Goal: Task Accomplishment & Management: Complete application form

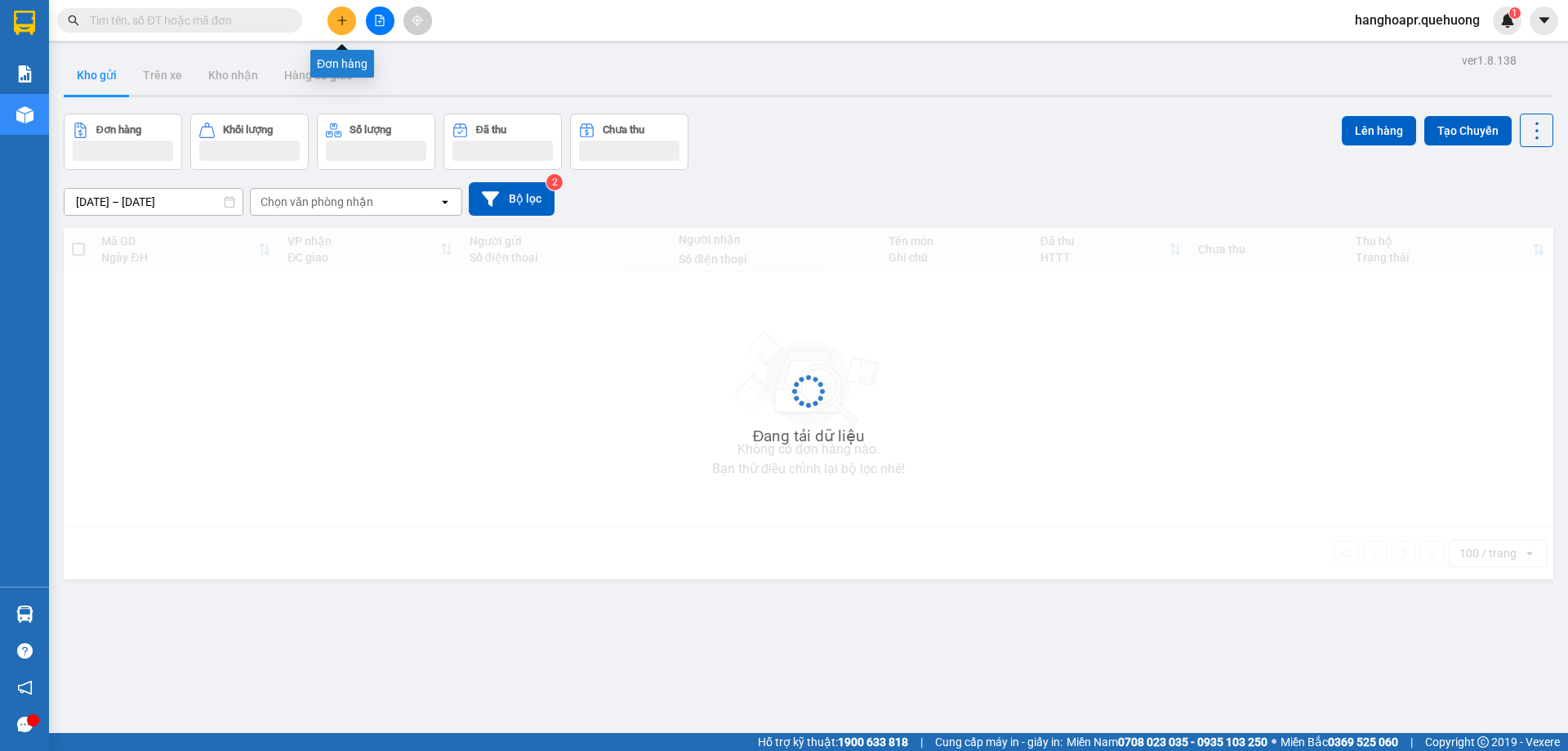
click at [340, 16] on icon "plus" at bounding box center [341, 20] width 11 height 11
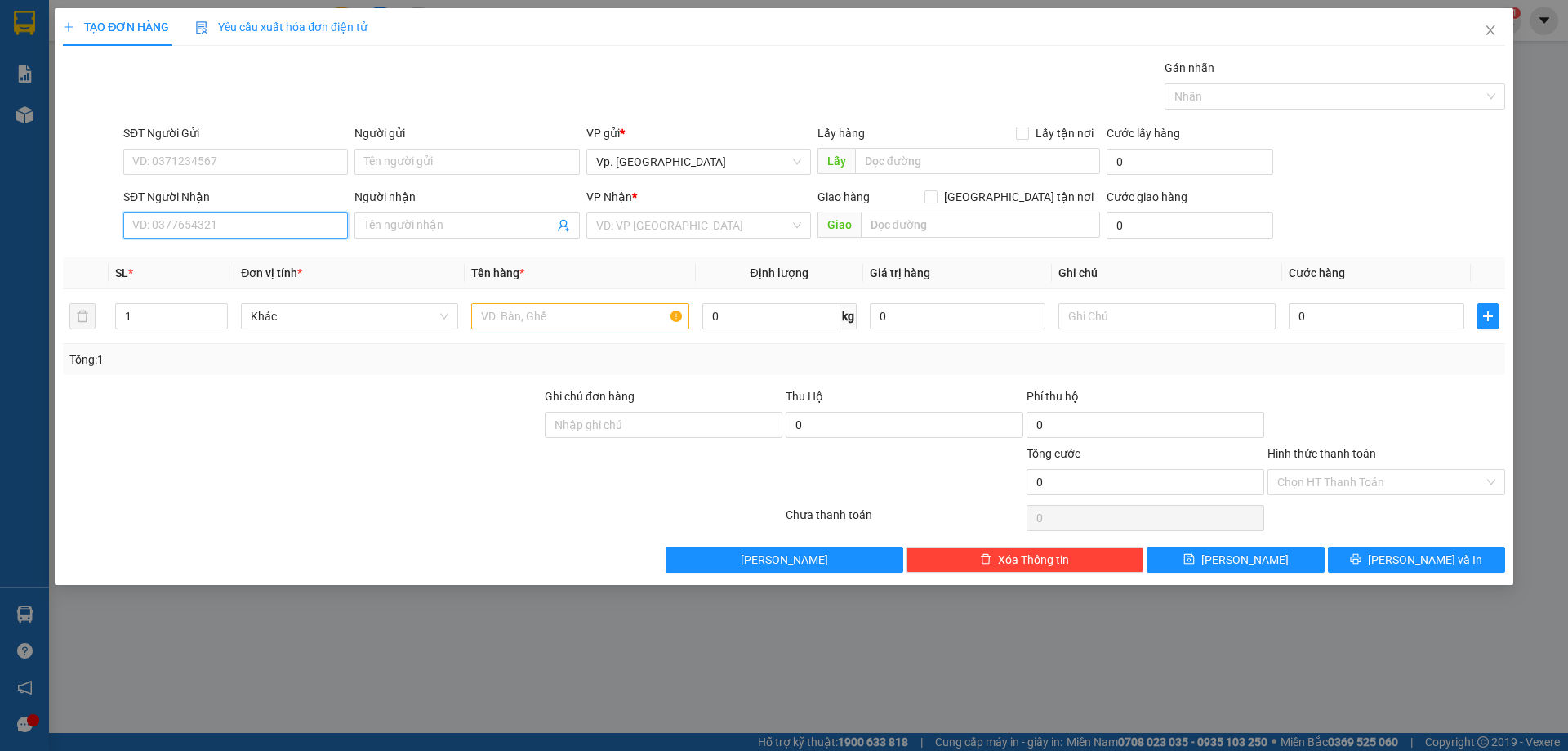
click at [225, 223] on input "SĐT Người Nhận" at bounding box center [236, 226] width 225 height 26
click at [211, 258] on div "0932777068 - SƠN" at bounding box center [235, 256] width 205 height 18
type input "0932777068"
type input "SƠN"
type input "30.000"
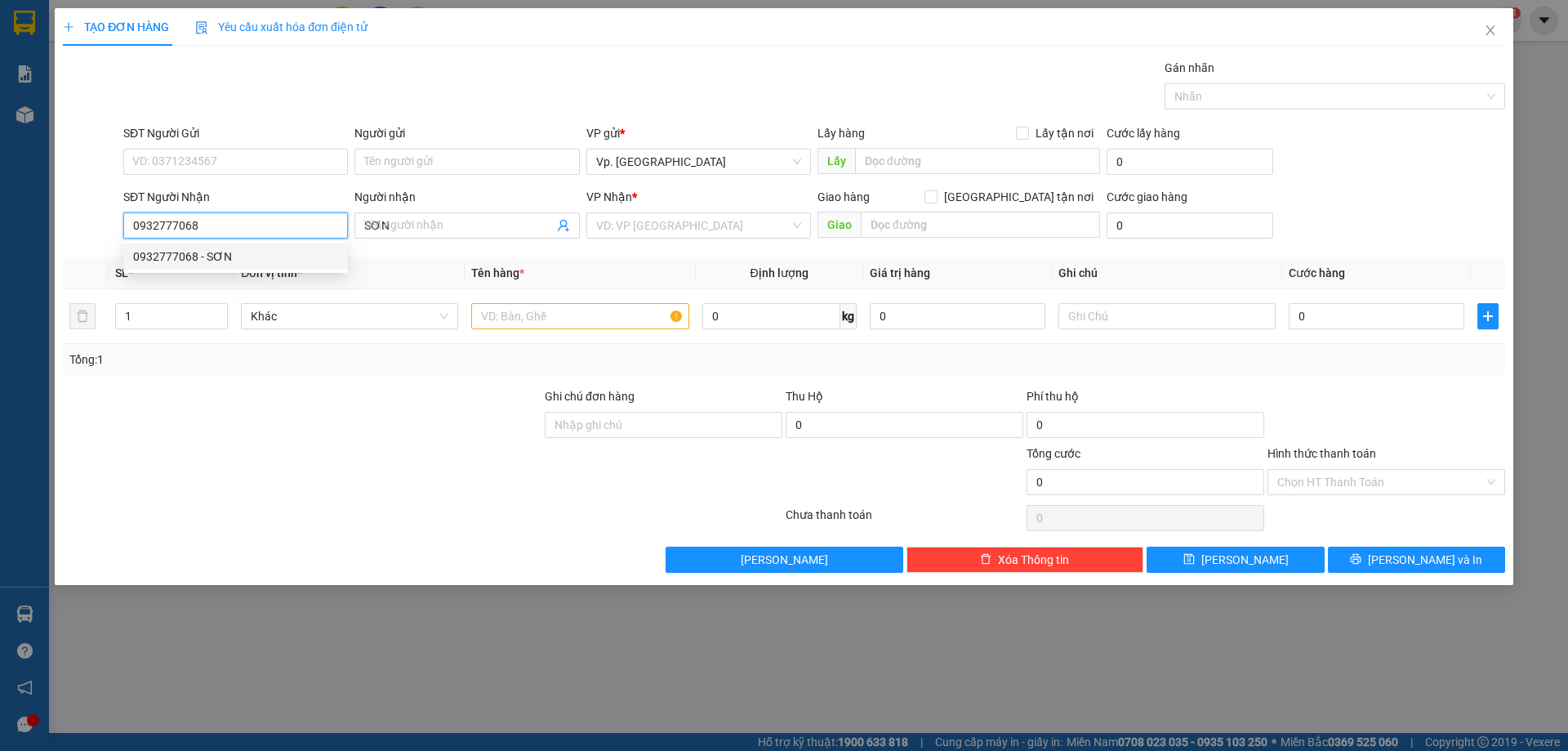
type input "30.000"
type input "0932777068"
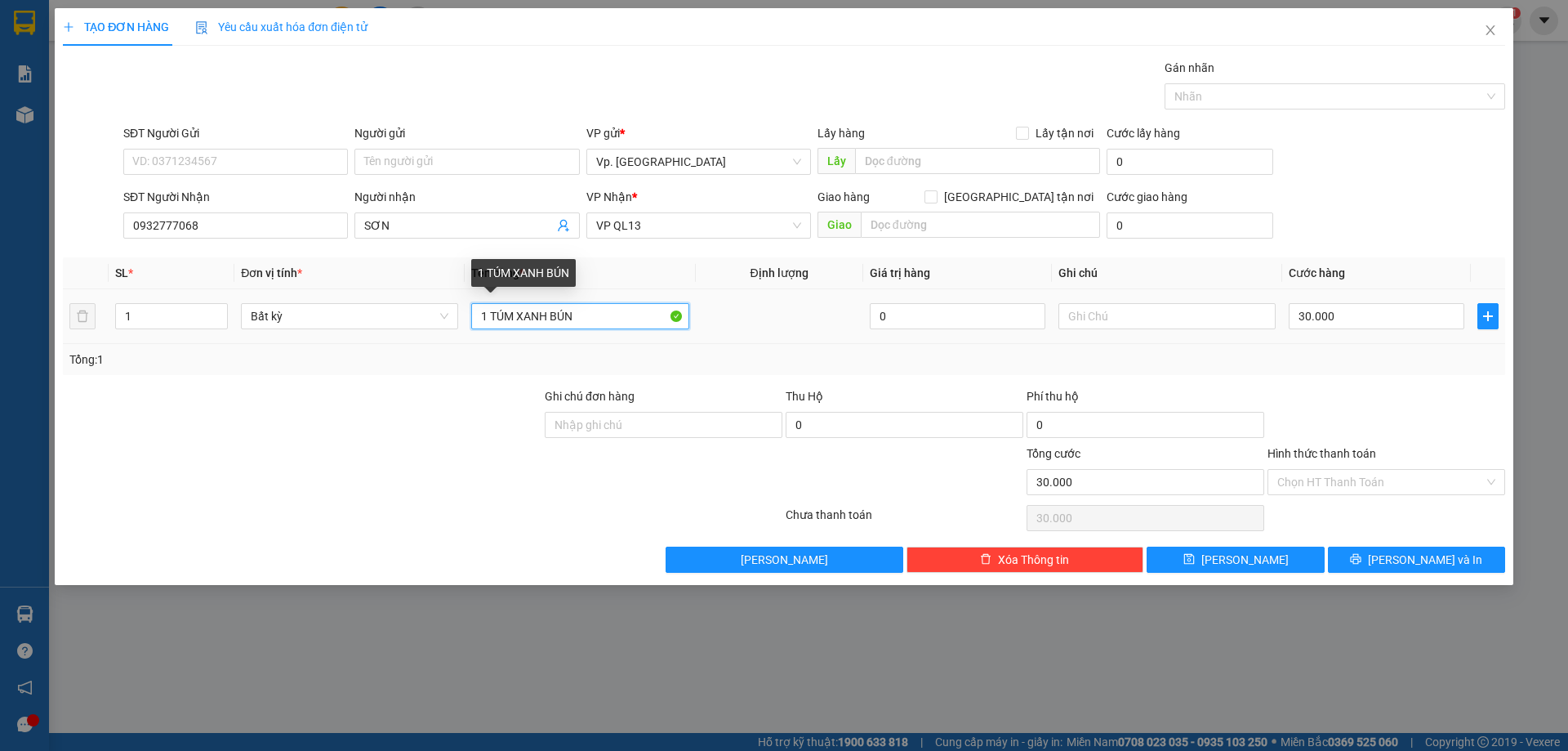
drag, startPoint x: 594, startPoint y: 317, endPoint x: 497, endPoint y: 311, distance: 97.2
click at [497, 311] on input "1 TÚM XANH BÚN" at bounding box center [579, 316] width 217 height 26
type input "1 THÙNG XỐP"
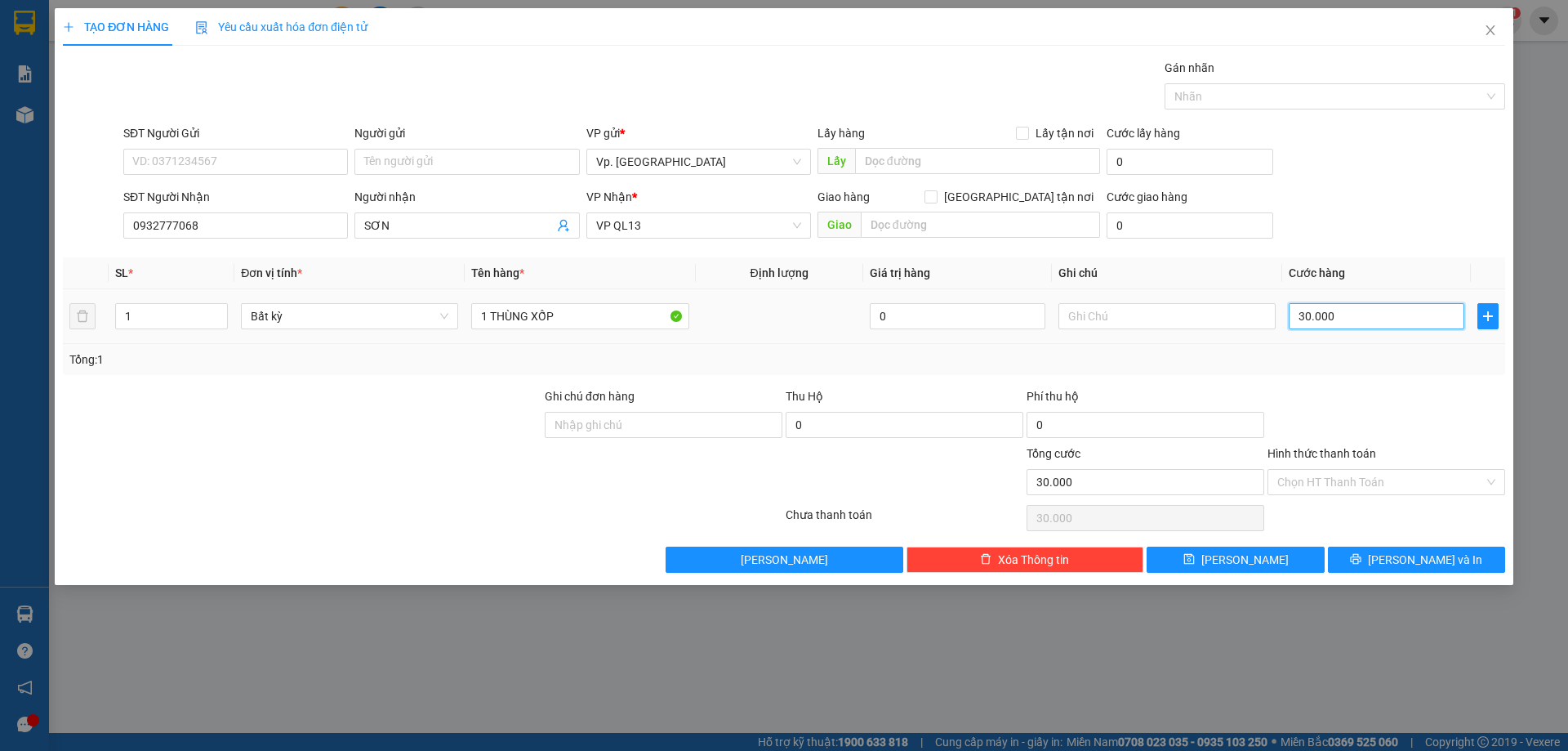
click at [1311, 312] on input "30.000" at bounding box center [1376, 316] width 175 height 26
type input "7"
type input "70"
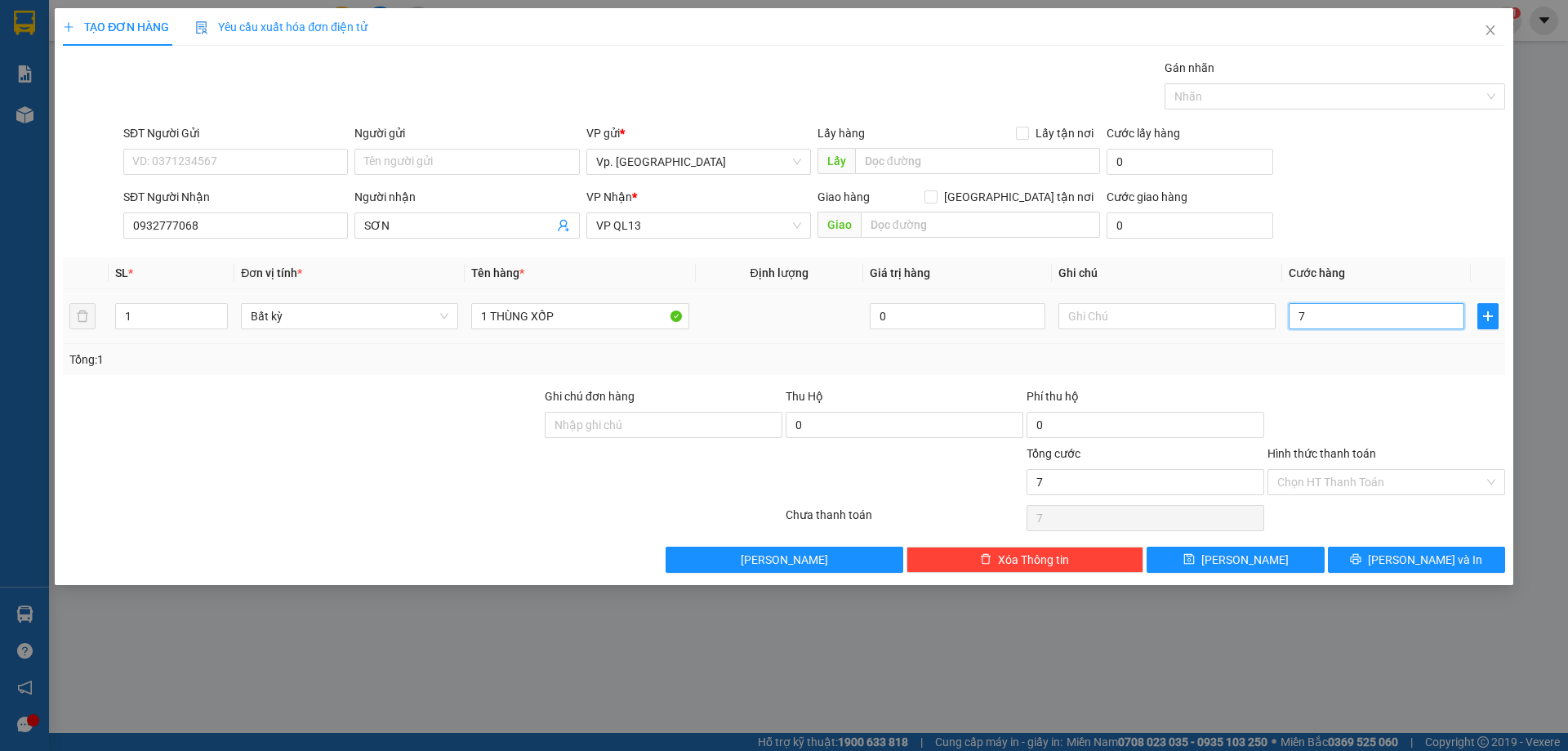
type input "70"
type input "70.000"
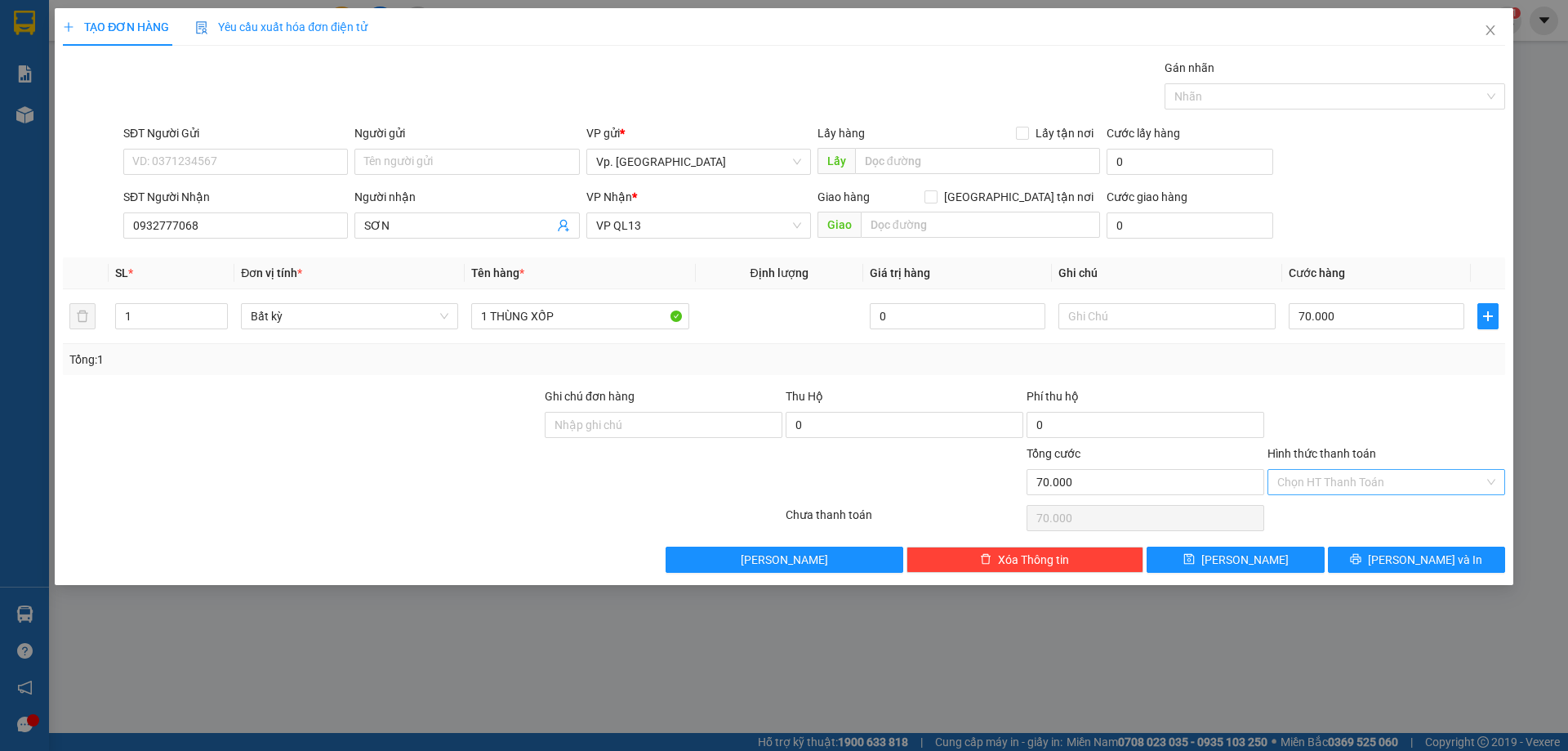
click at [1320, 470] on input "Hình thức thanh toán" at bounding box center [1380, 482] width 206 height 24
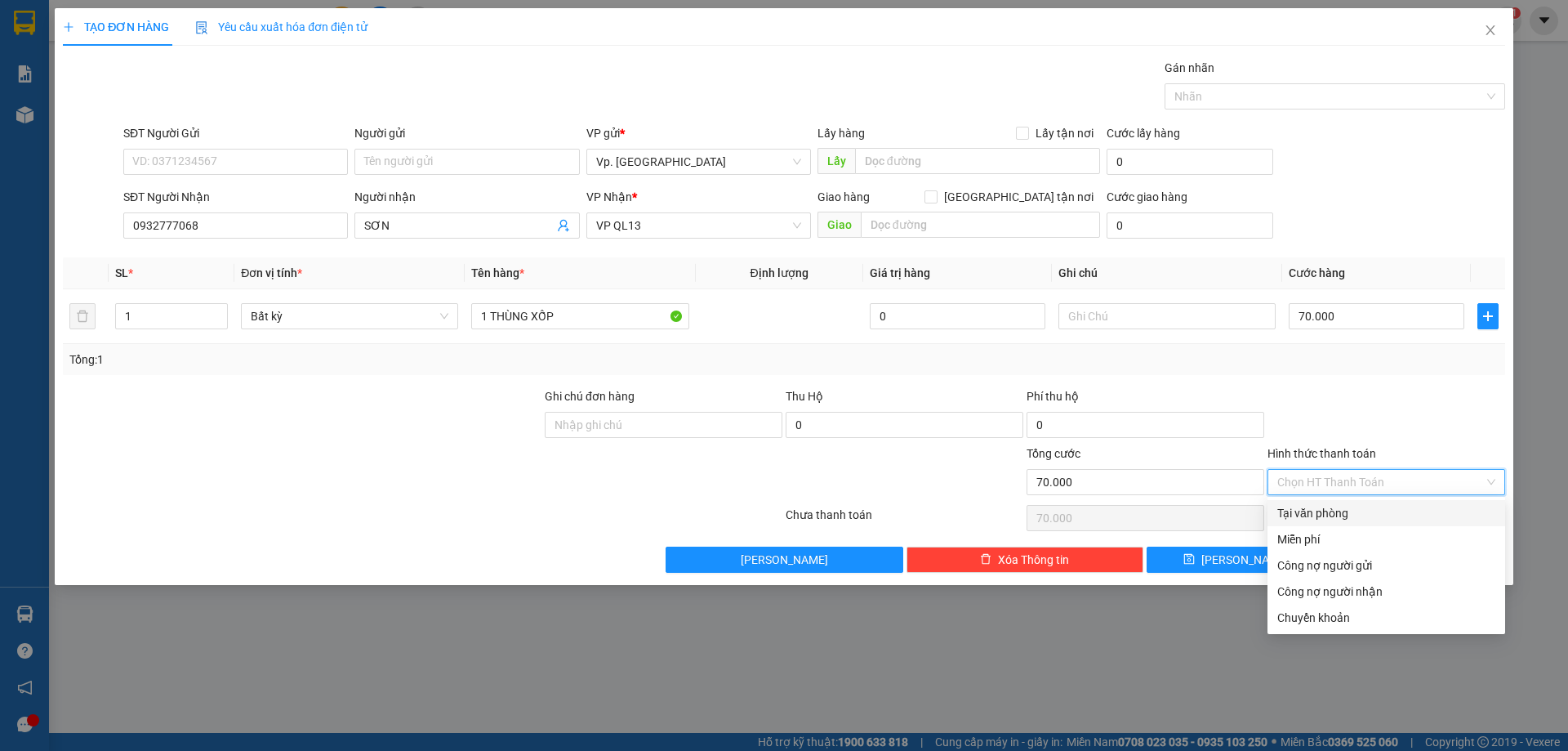
click at [1328, 506] on div "Tại văn phòng" at bounding box center [1386, 512] width 218 height 18
type input "0"
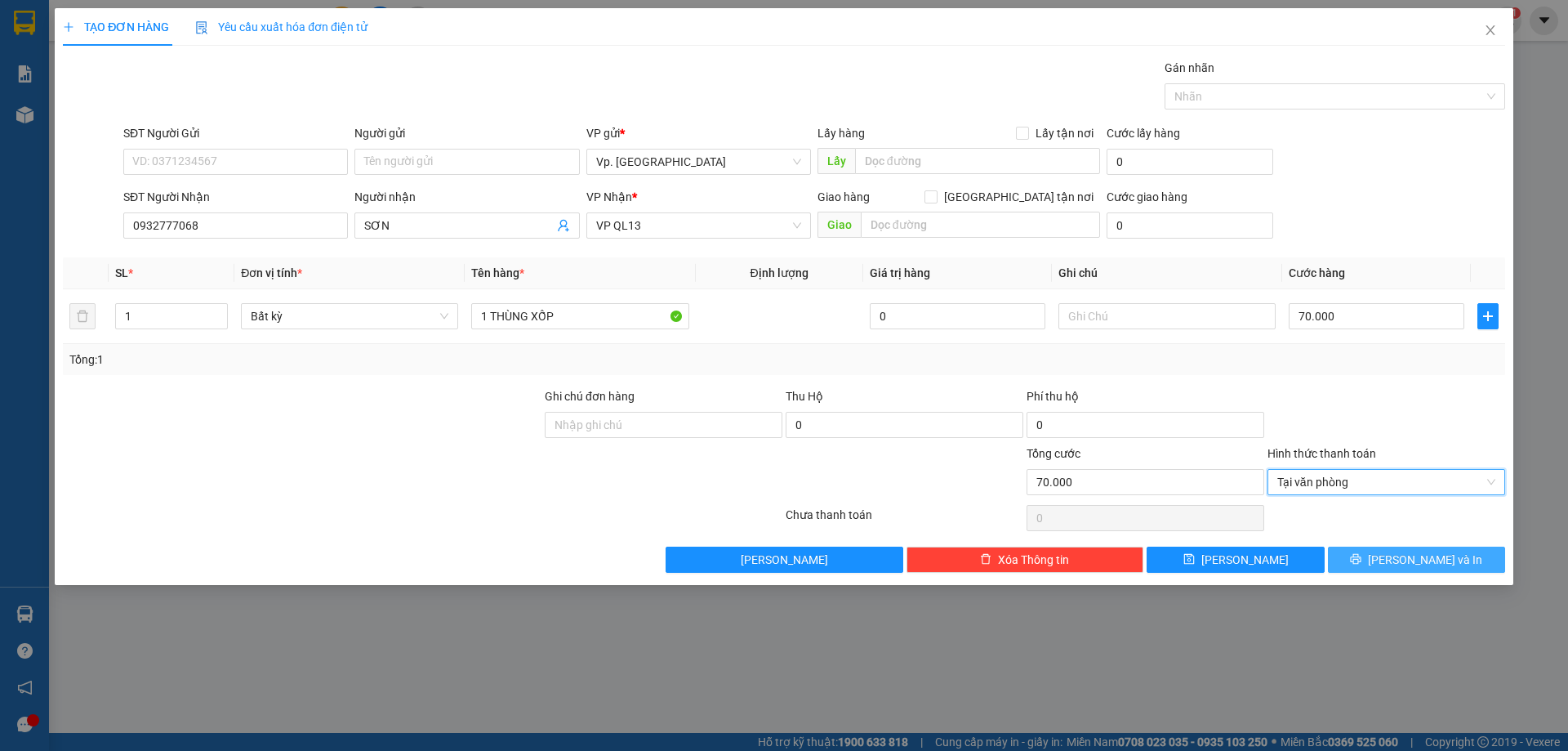
click at [1362, 560] on icon "printer" at bounding box center [1355, 559] width 10 height 10
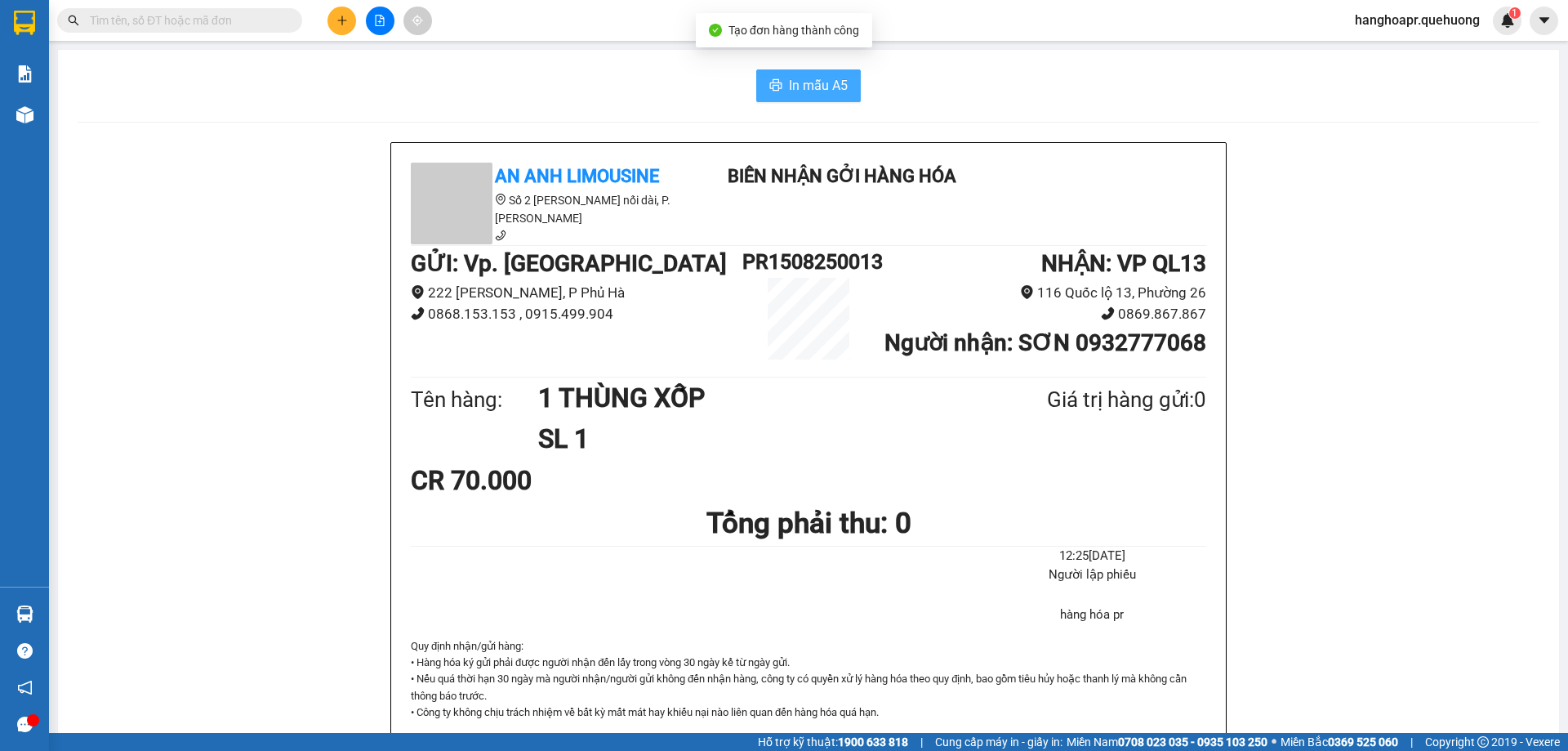
click at [832, 92] on span "In mẫu A5" at bounding box center [818, 86] width 59 height 21
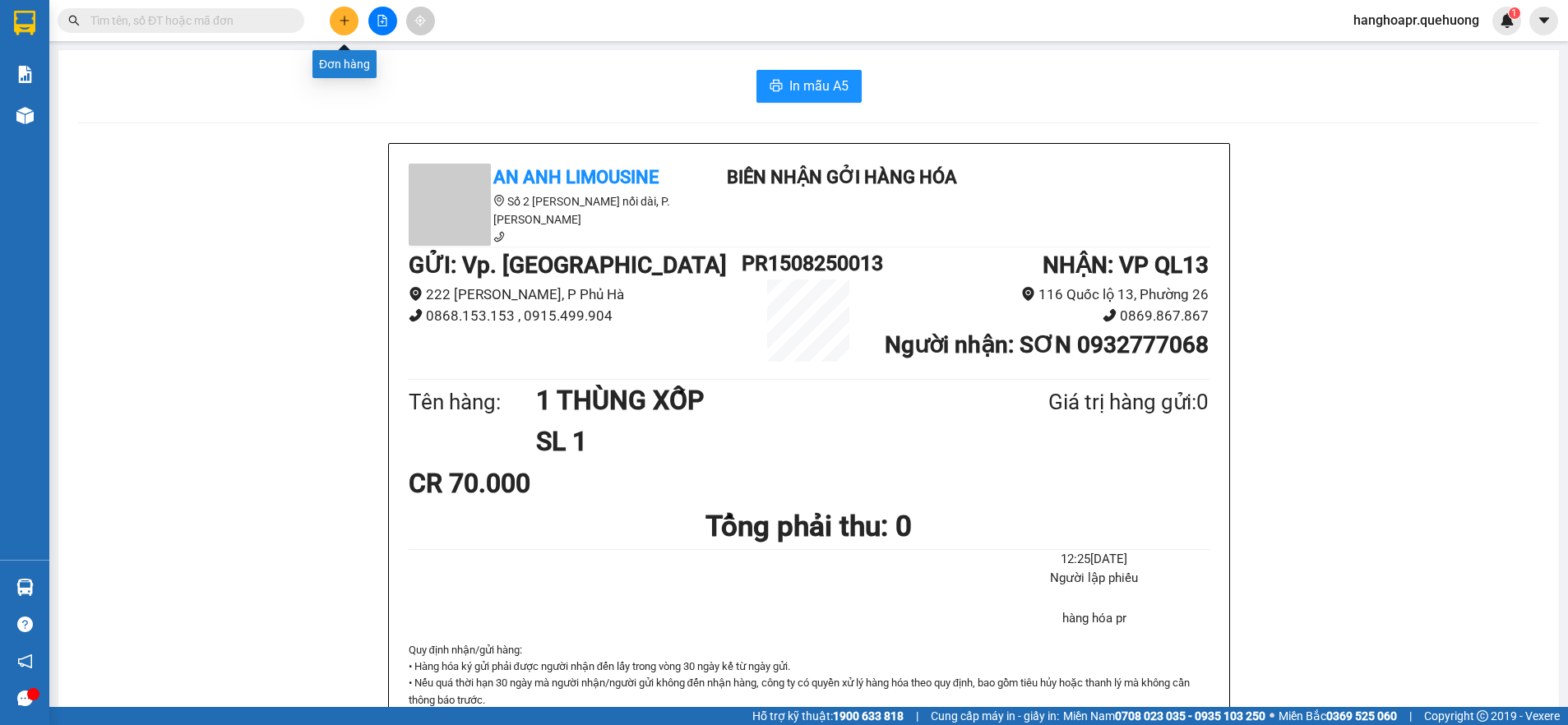
click at [349, 23] on icon "plus" at bounding box center [344, 20] width 11 height 11
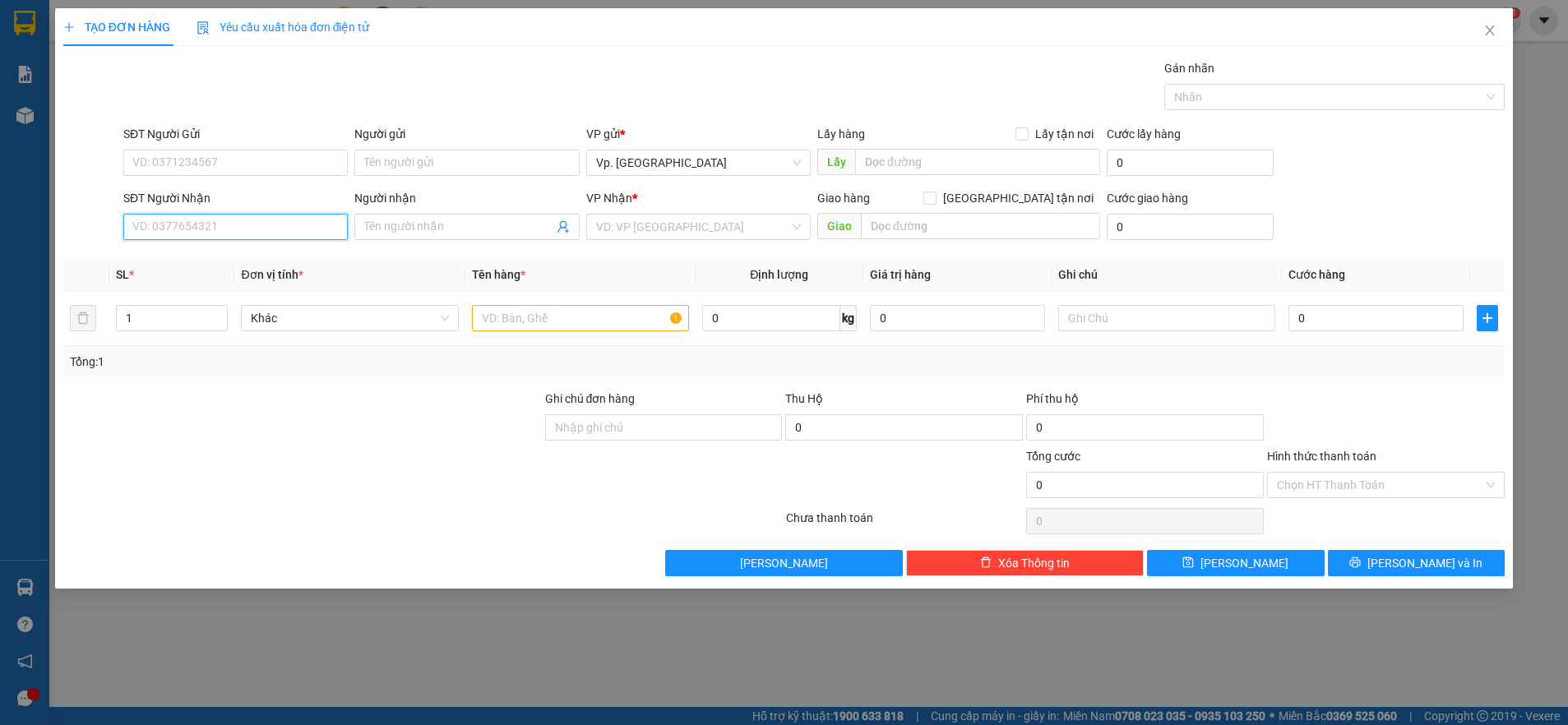
drag, startPoint x: 163, startPoint y: 235, endPoint x: 157, endPoint y: 217, distance: 19.0
click at [161, 230] on input "SĐT Người Nhận" at bounding box center [236, 227] width 224 height 26
type input "0343746267"
click at [257, 253] on div "0343746267 - HIỀN" at bounding box center [235, 257] width 204 height 18
type input "HIỀN"
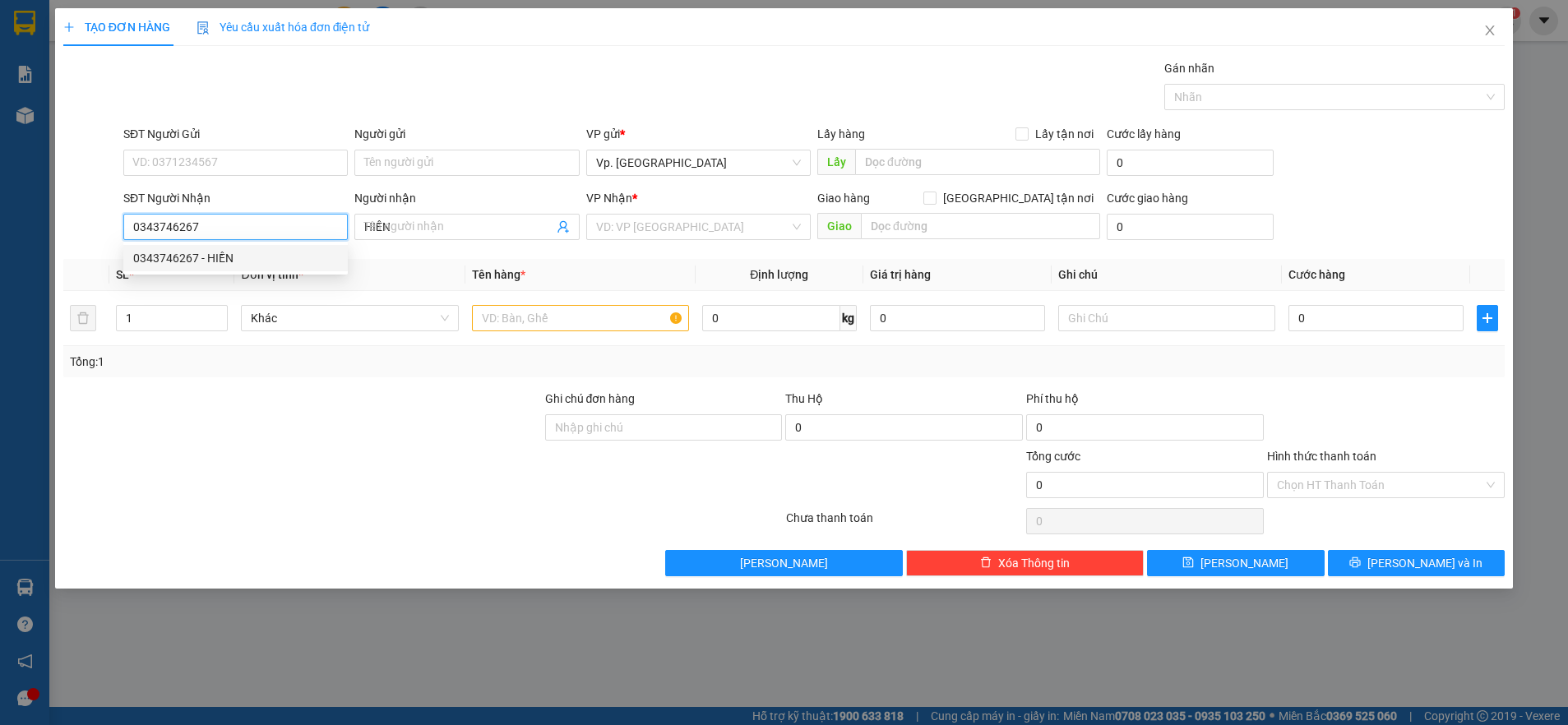
type input "60.000"
type input "0343746267"
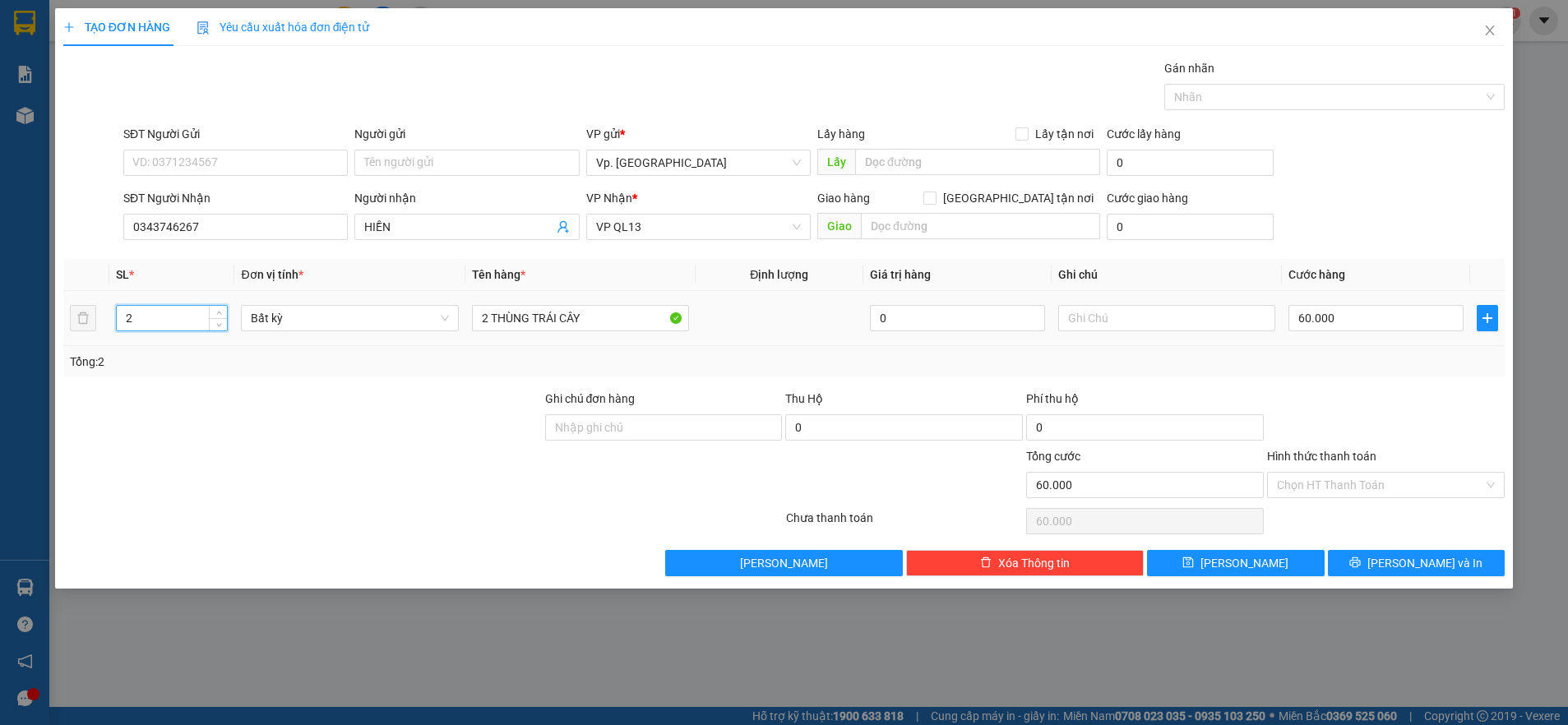
drag, startPoint x: 167, startPoint y: 316, endPoint x: -11, endPoint y: 316, distance: 178.0
click at [0, 316] on html "Kết quả tìm kiếm ( 0 ) Bộ lọc No Data hanghoapr.quehuong 1 Báo cáo 1. Doanh số …" at bounding box center [784, 362] width 1568 height 725
type input "1"
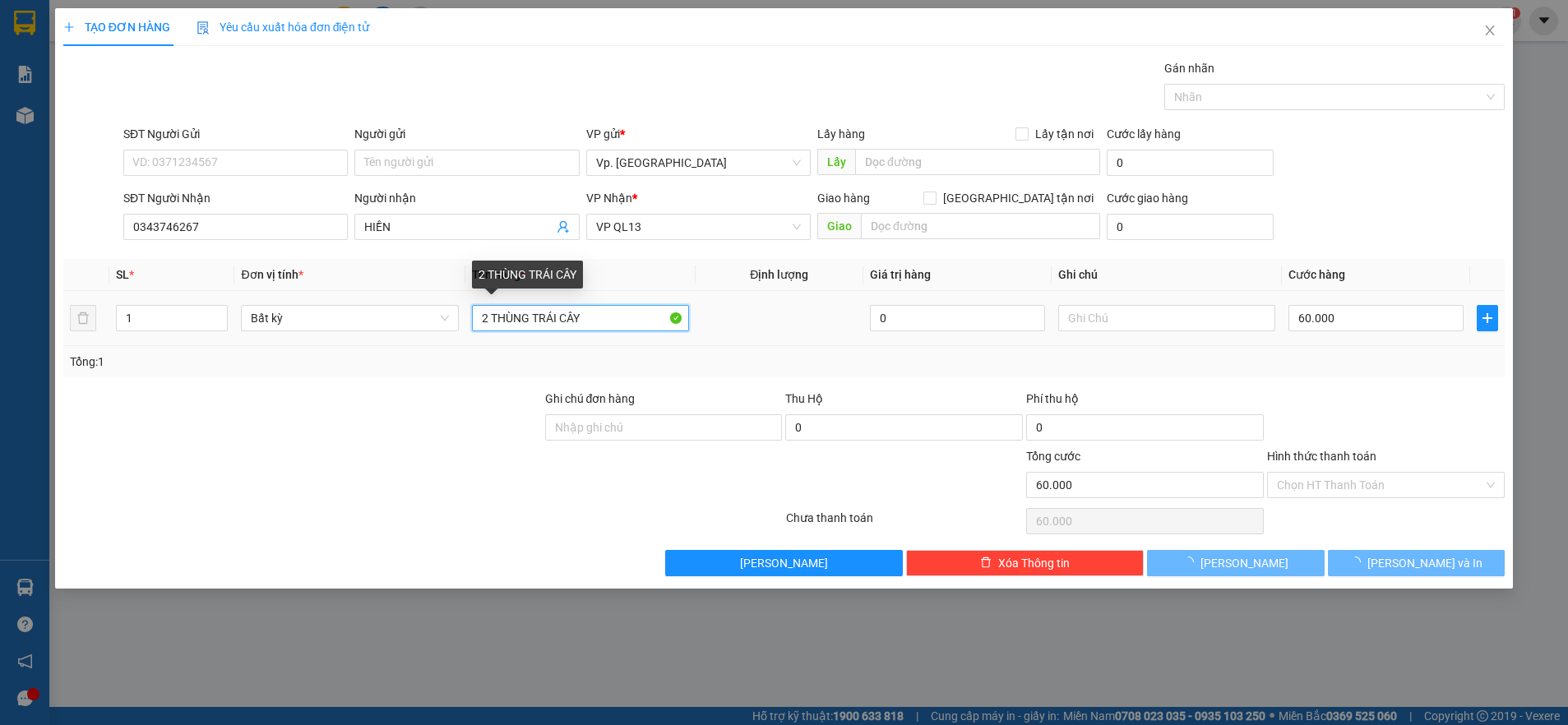
drag, startPoint x: 314, startPoint y: 293, endPoint x: 861, endPoint y: 650, distance: 653.2
click at [149, 299] on tr "1 Bất kỳ 2 THÙNG TRÁI CÂY 0 60.000" at bounding box center [784, 318] width 1442 height 55
type input "0"
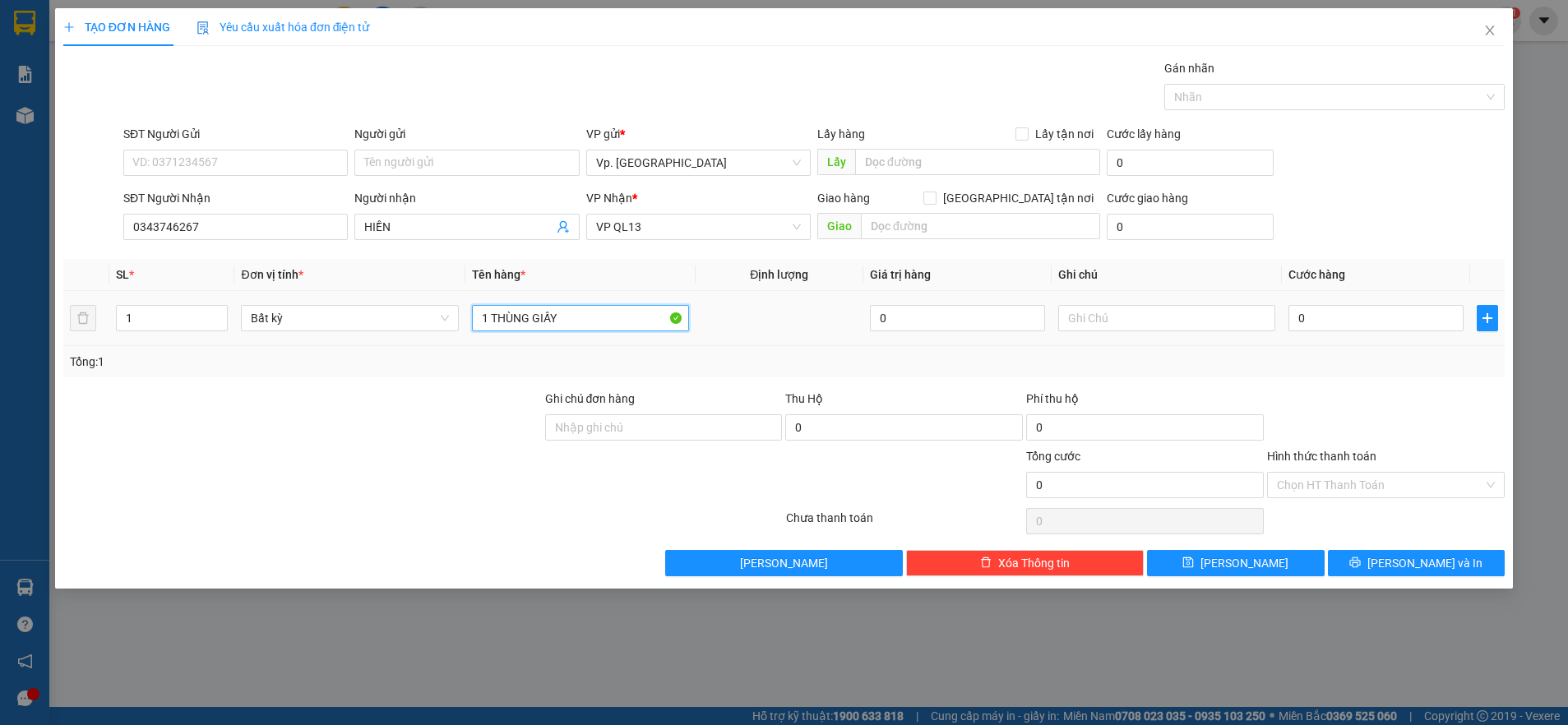
type input "1 THÙNG GIẤY"
click at [1356, 292] on td "0" at bounding box center [1376, 318] width 188 height 55
click at [1344, 317] on input "0" at bounding box center [1375, 318] width 175 height 26
type input "3"
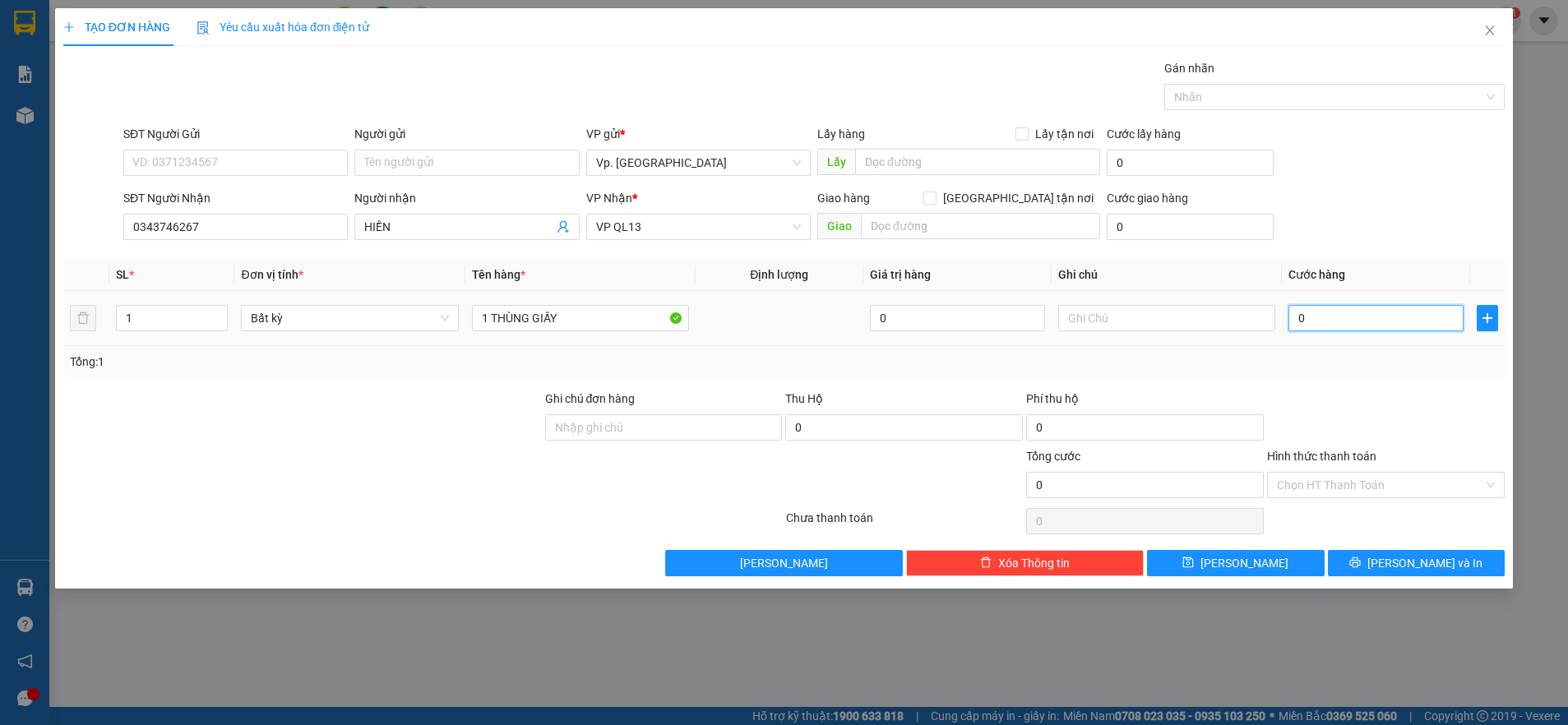
type input "3"
type input "30"
type input "30.000"
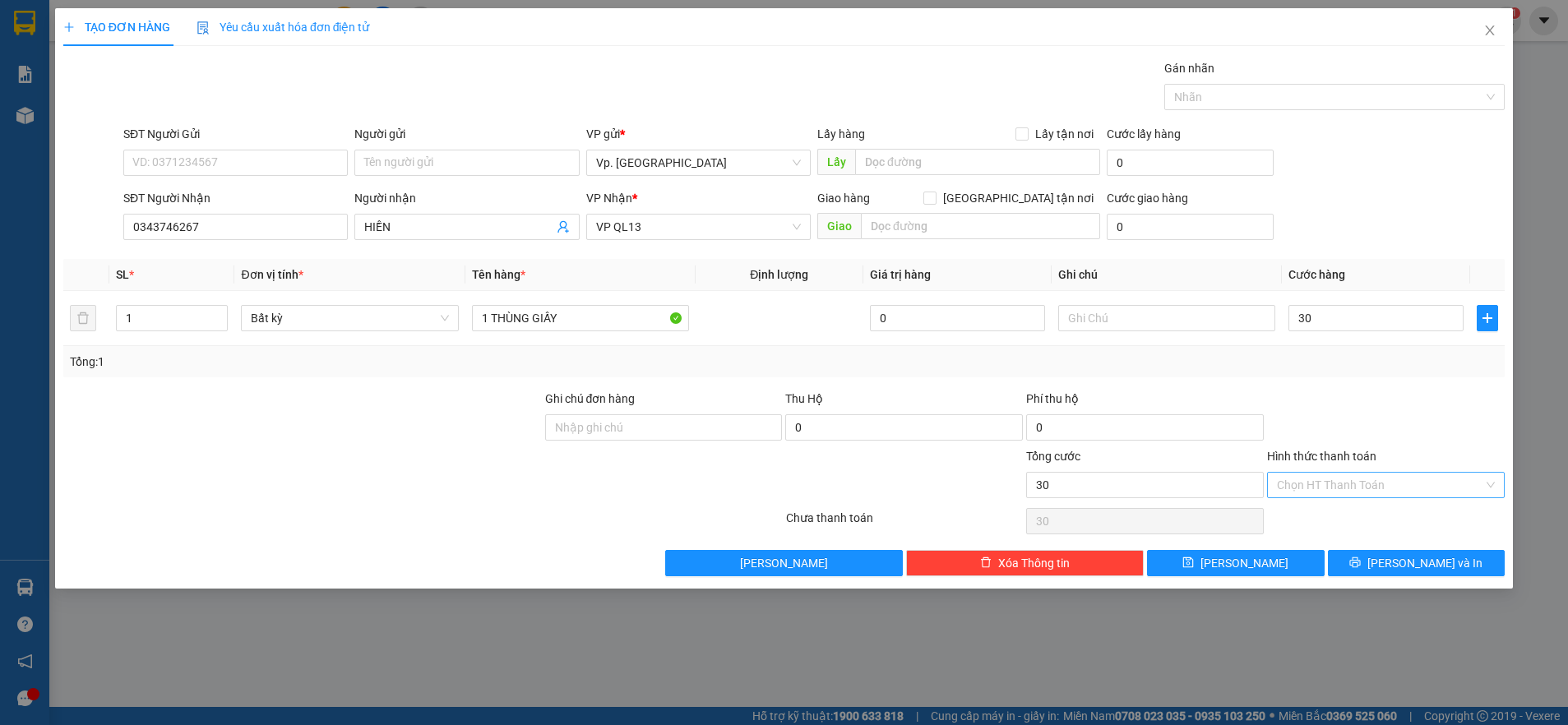
type input "30.000"
click at [1314, 482] on input "Hình thức thanh toán" at bounding box center [1379, 485] width 206 height 24
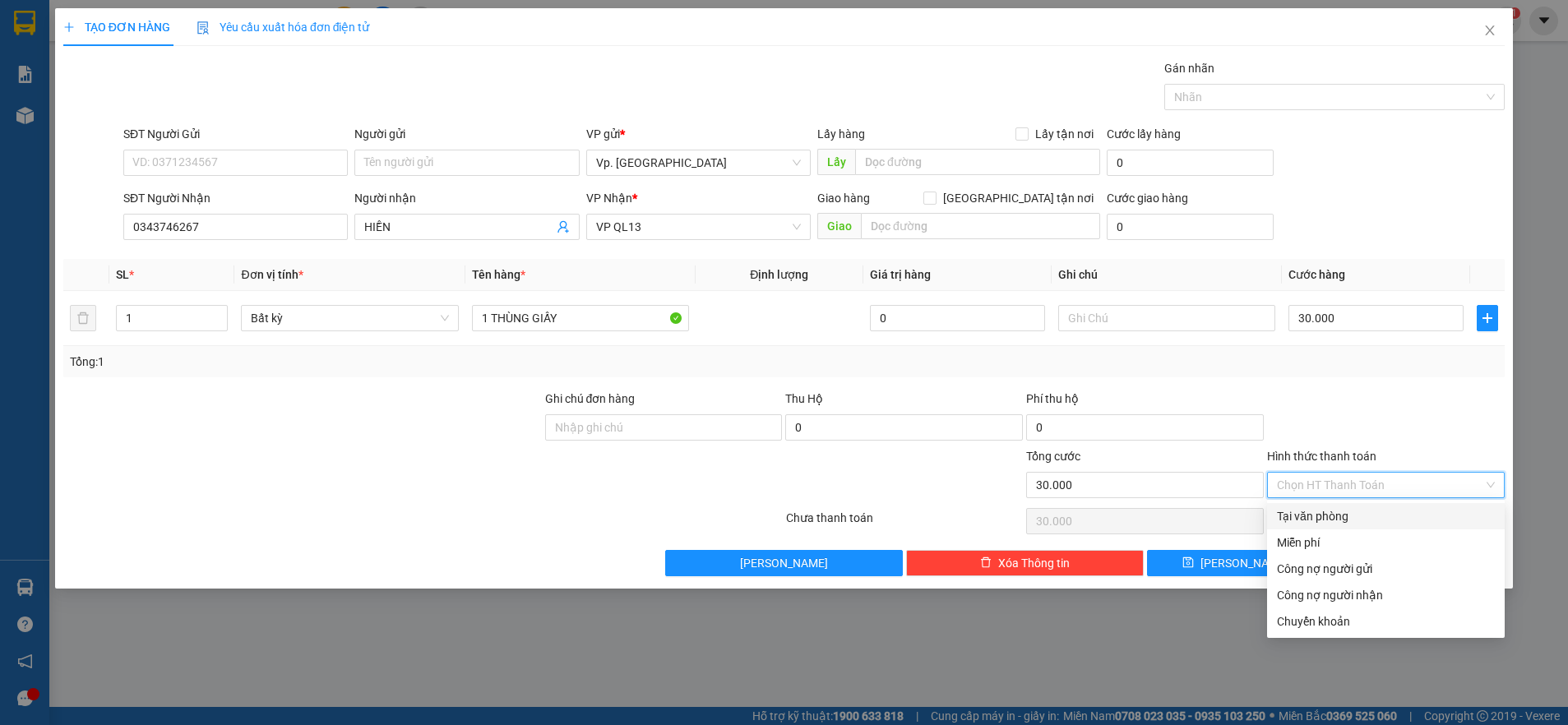
click at [1308, 515] on div "Tại văn phòng" at bounding box center [1385, 515] width 217 height 18
type input "0"
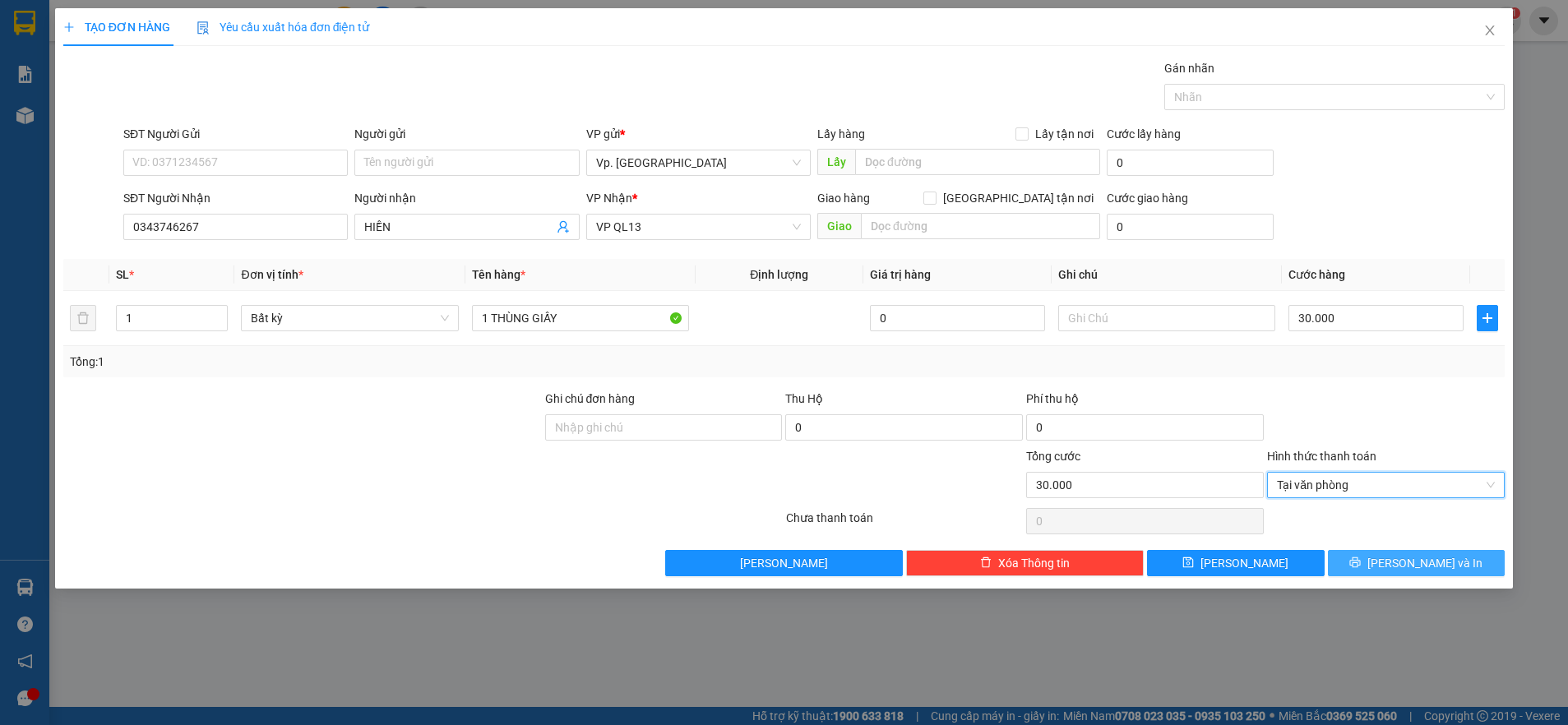
click at [1405, 554] on span "[PERSON_NAME] và In" at bounding box center [1425, 562] width 115 height 18
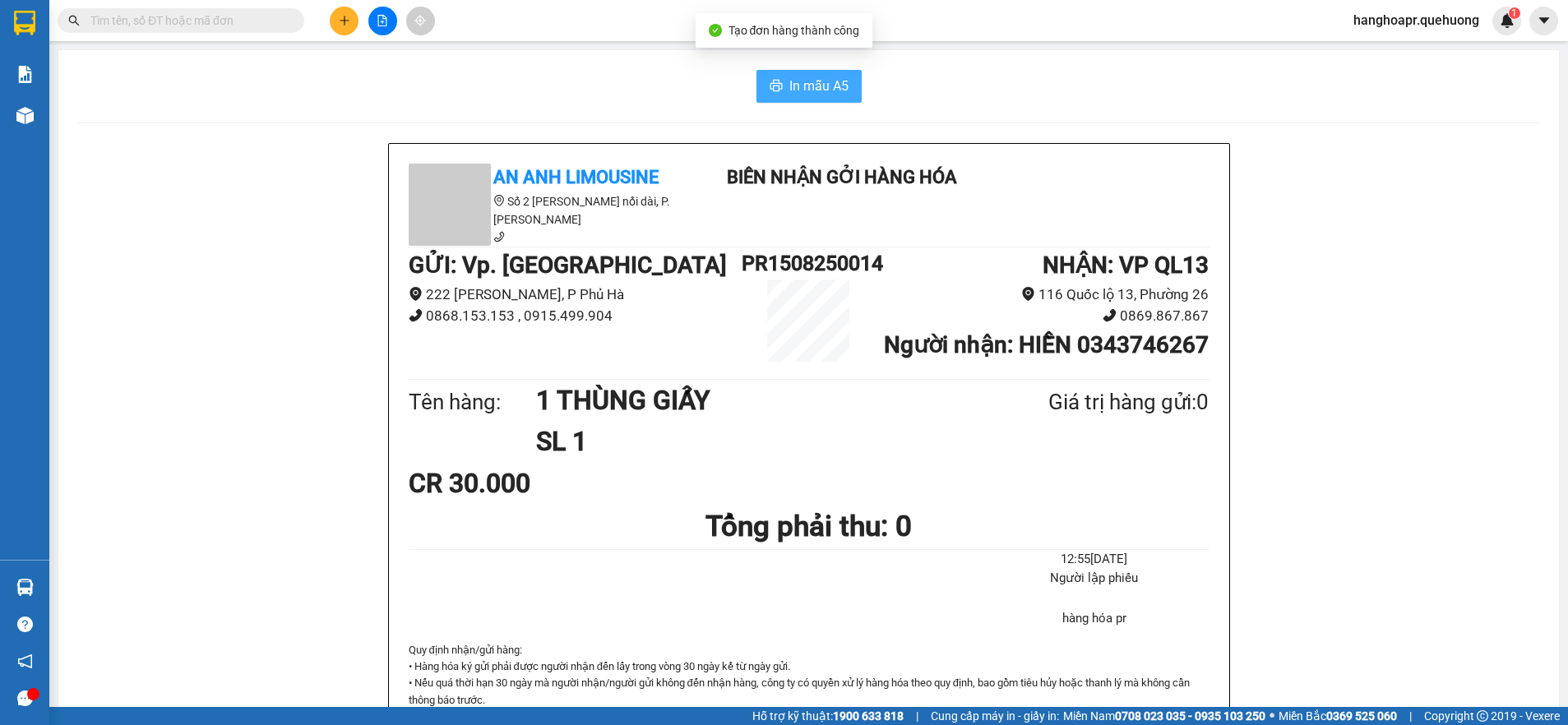
click at [806, 83] on span "In mẫu A5" at bounding box center [818, 86] width 59 height 21
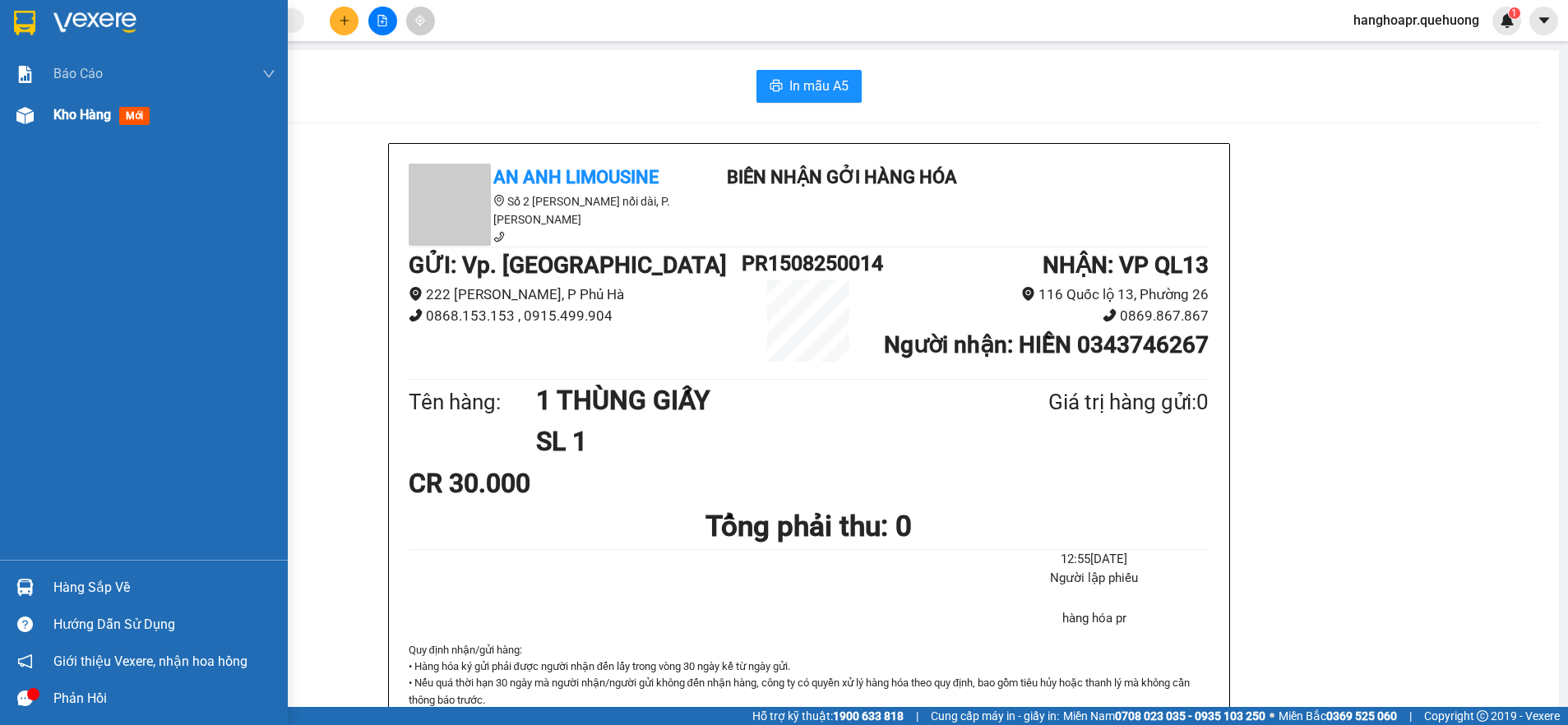
click at [34, 112] on div at bounding box center [24, 115] width 29 height 29
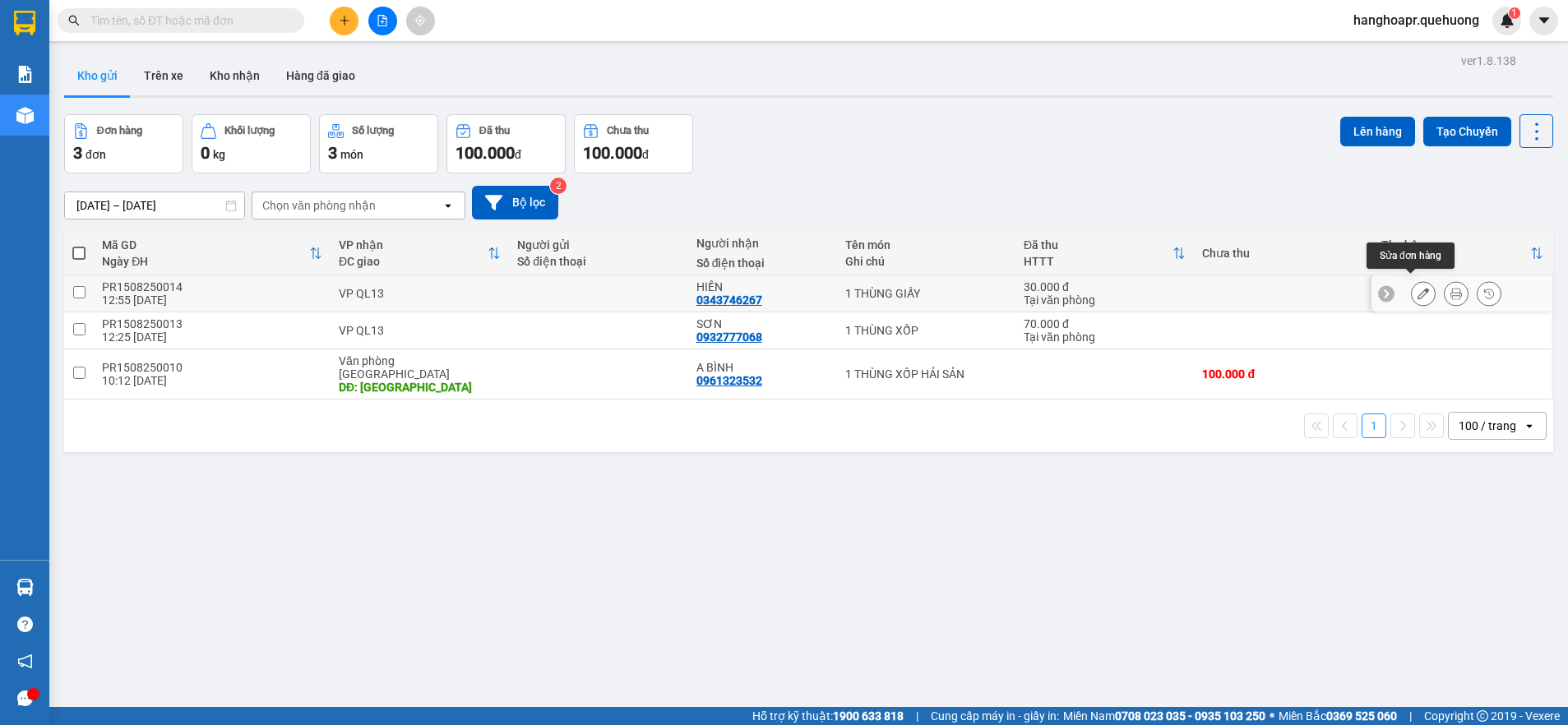
click at [1418, 288] on icon at bounding box center [1423, 293] width 11 height 11
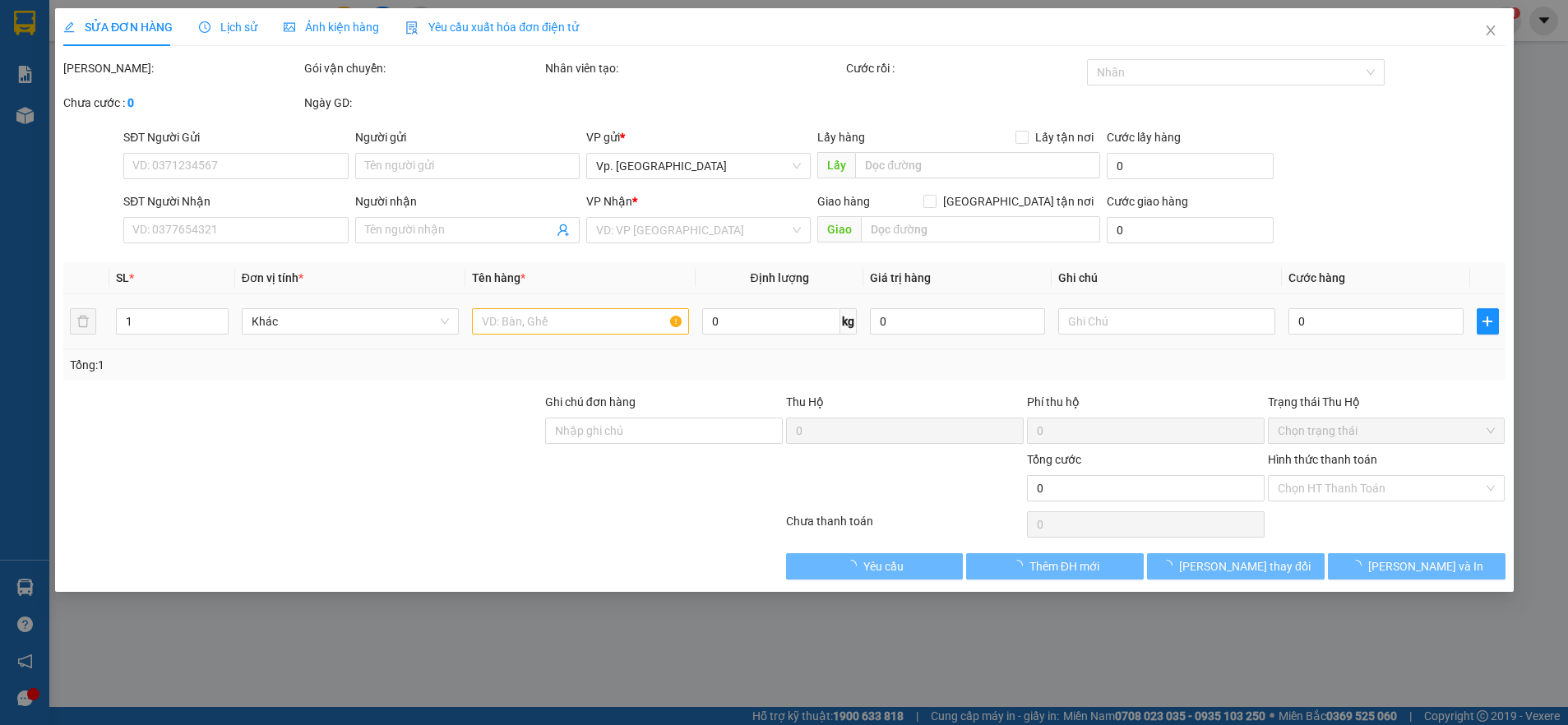
type input "0343746267"
type input "HIỀN"
type input "30.000"
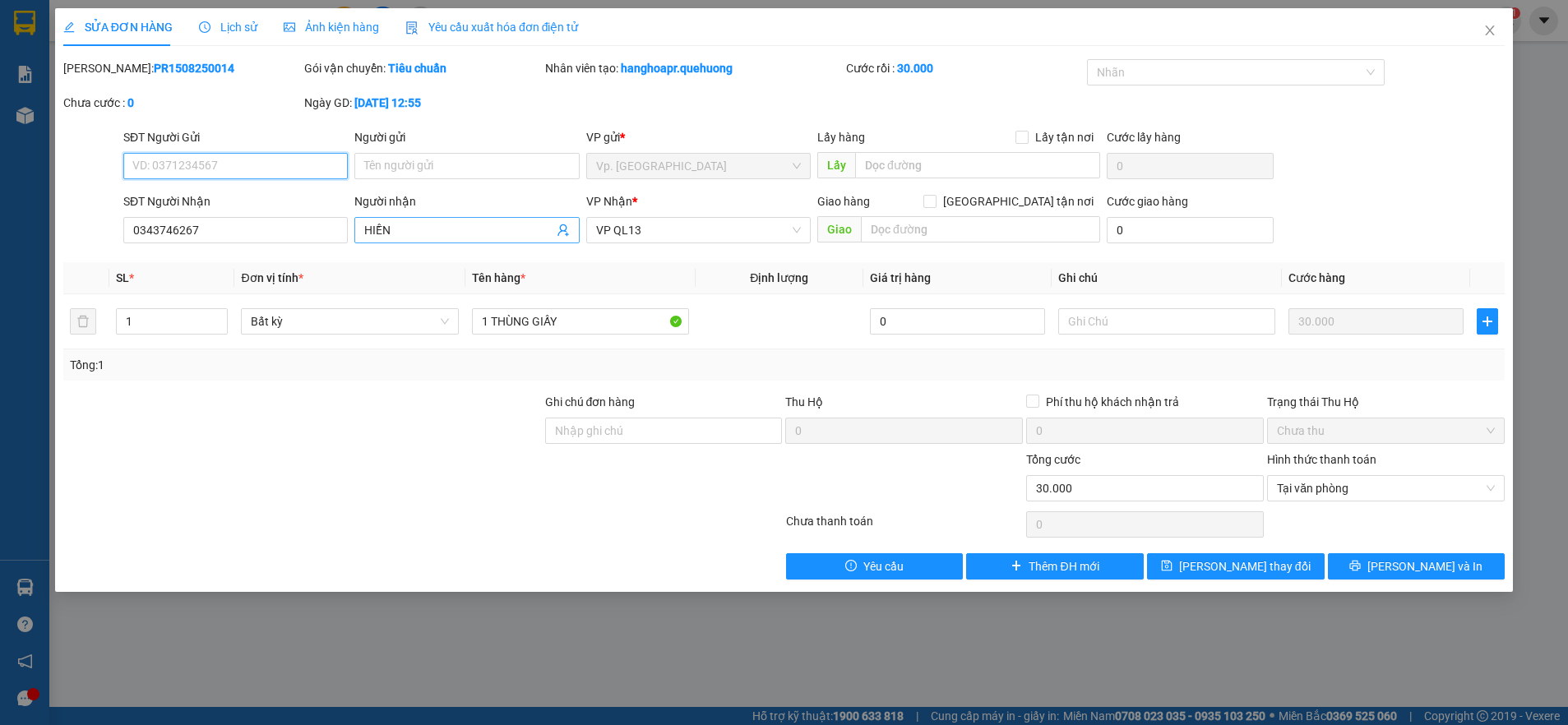
drag, startPoint x: 663, startPoint y: 230, endPoint x: 490, endPoint y: 223, distance: 173.1
click at [462, 226] on div "SĐT Người Nhận 0343746267 Người nhận HIỀN VP Nhận * VP QL13 Giao hàng Giao tận …" at bounding box center [814, 221] width 1388 height 57
click at [728, 227] on span "VP QL13" at bounding box center [697, 229] width 204 height 24
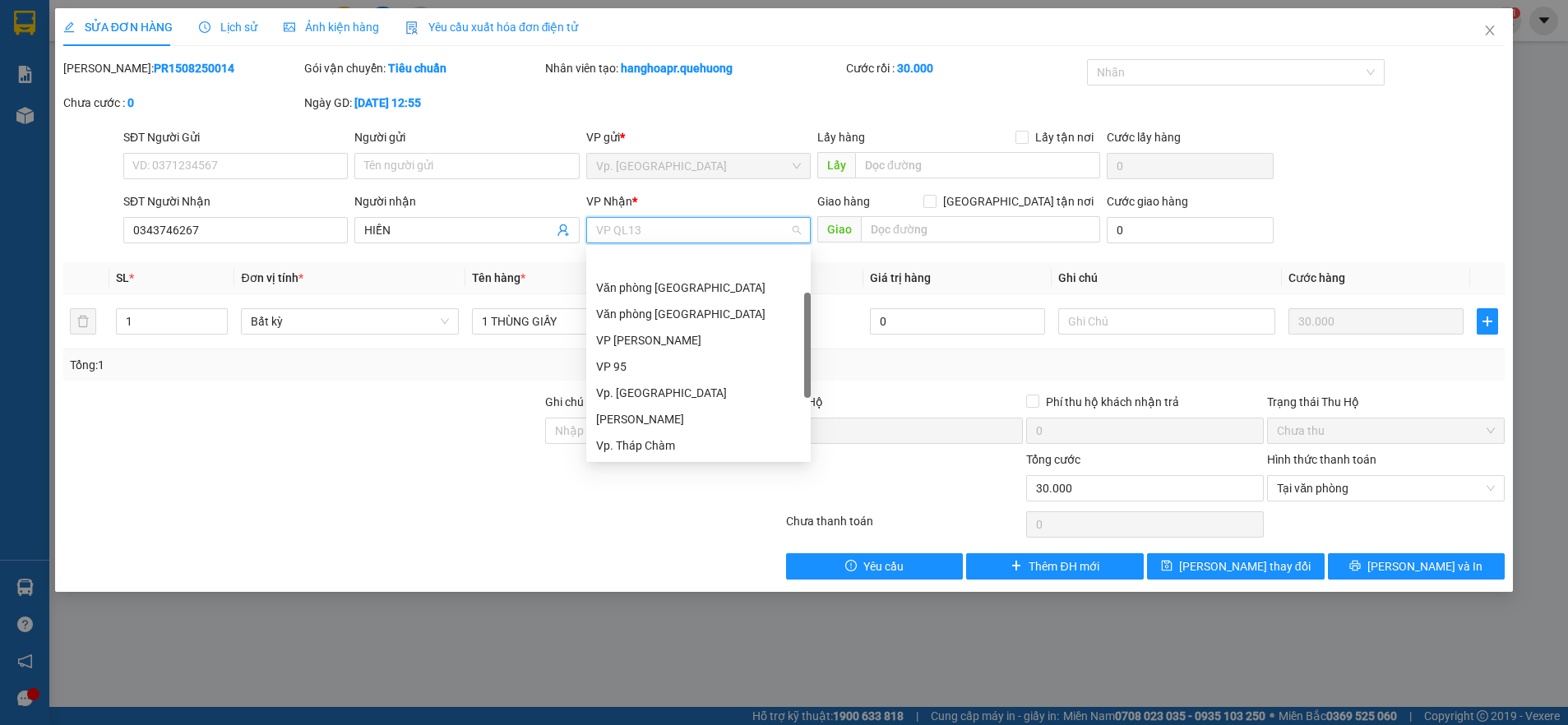
scroll to position [52, 0]
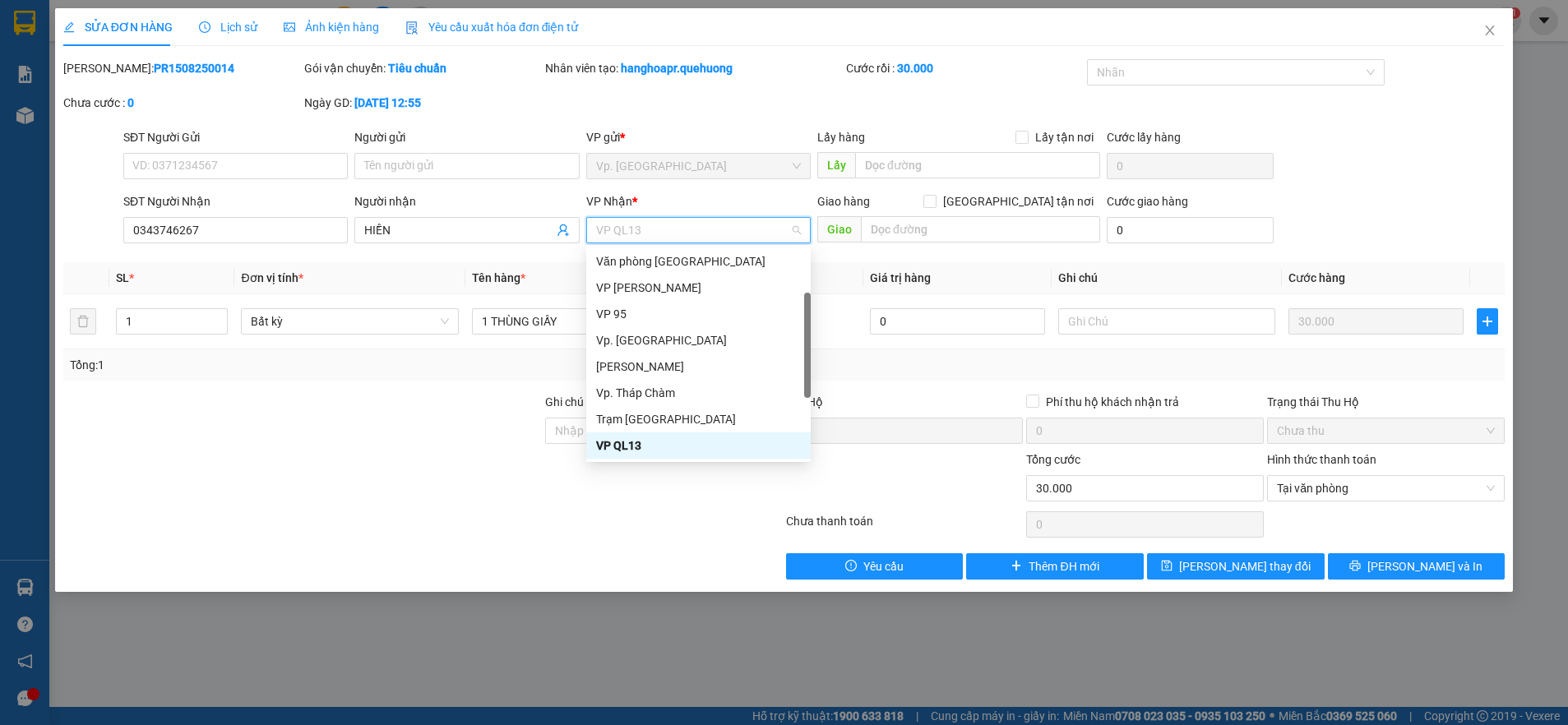
type input "T"
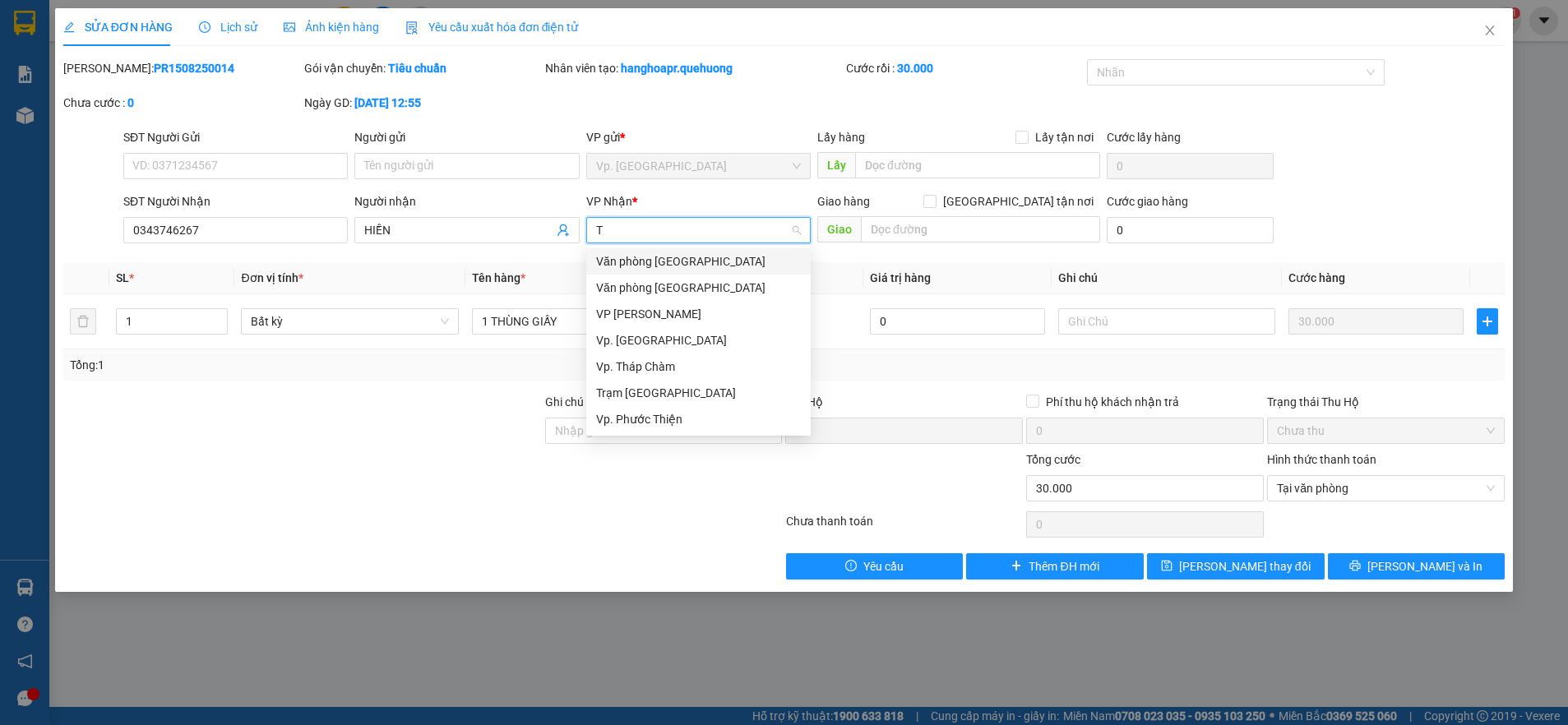
click at [692, 269] on div "Văn phòng [GEOGRAPHIC_DATA]" at bounding box center [697, 261] width 204 height 18
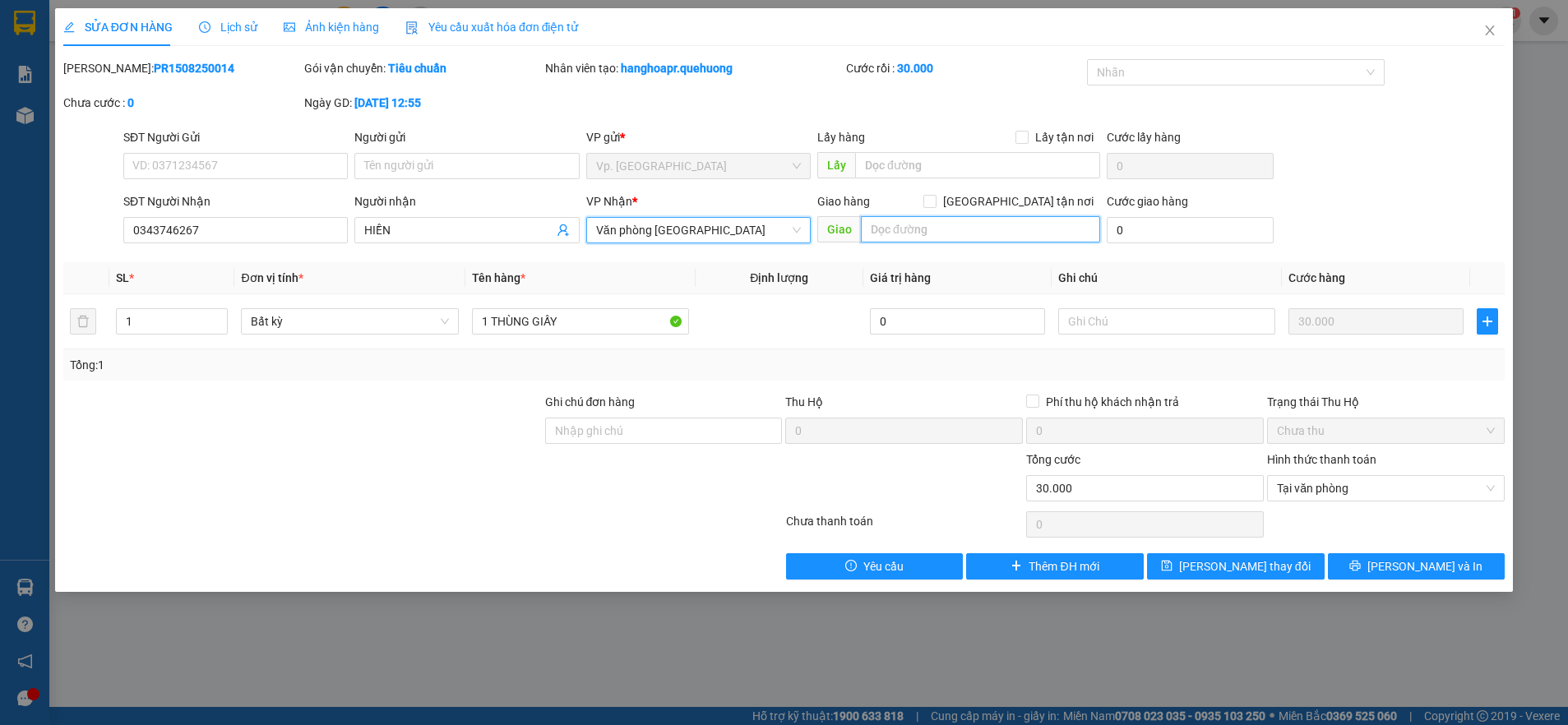
click at [914, 226] on input "text" at bounding box center [980, 229] width 239 height 26
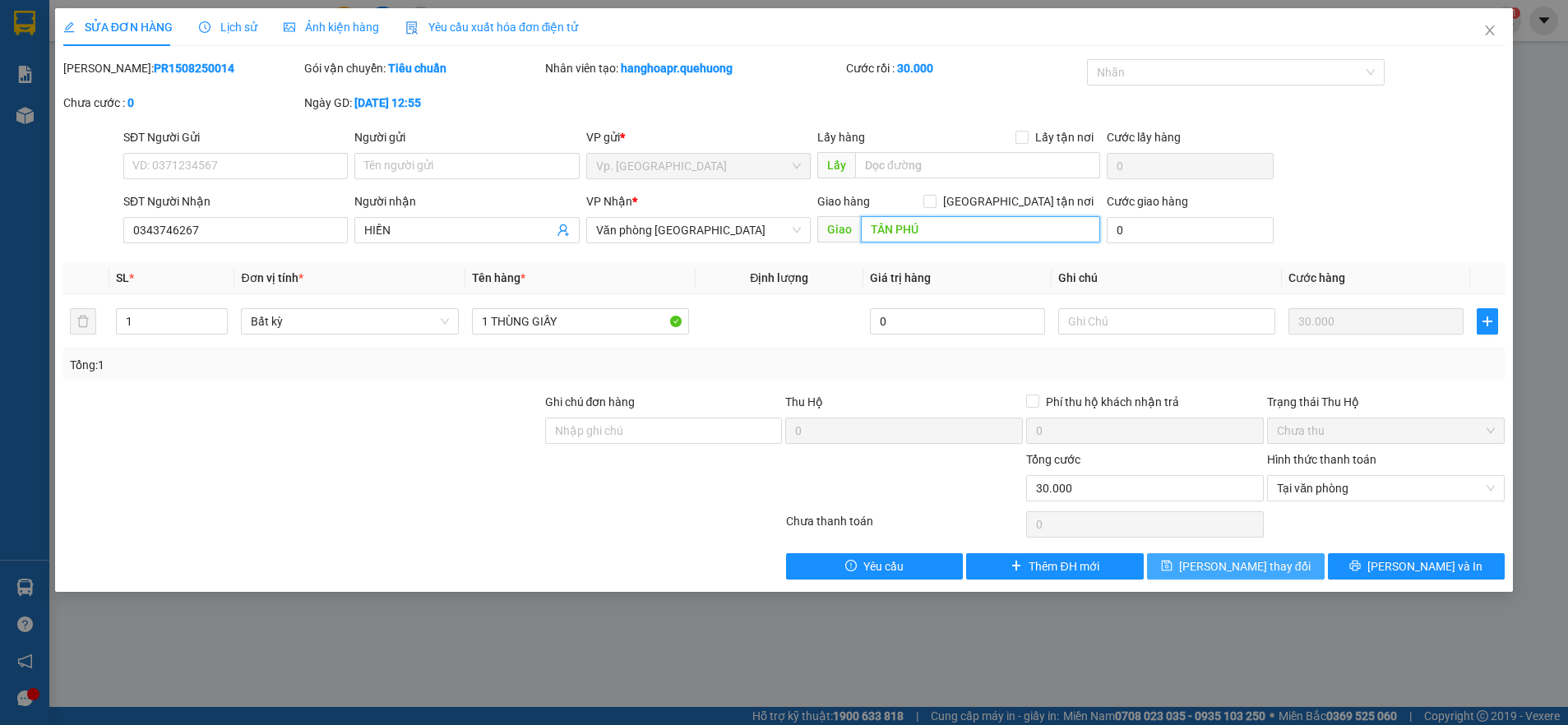
type input "TÂN PHÚ"
click at [1298, 562] on button "[PERSON_NAME] thay đổi" at bounding box center [1236, 566] width 177 height 26
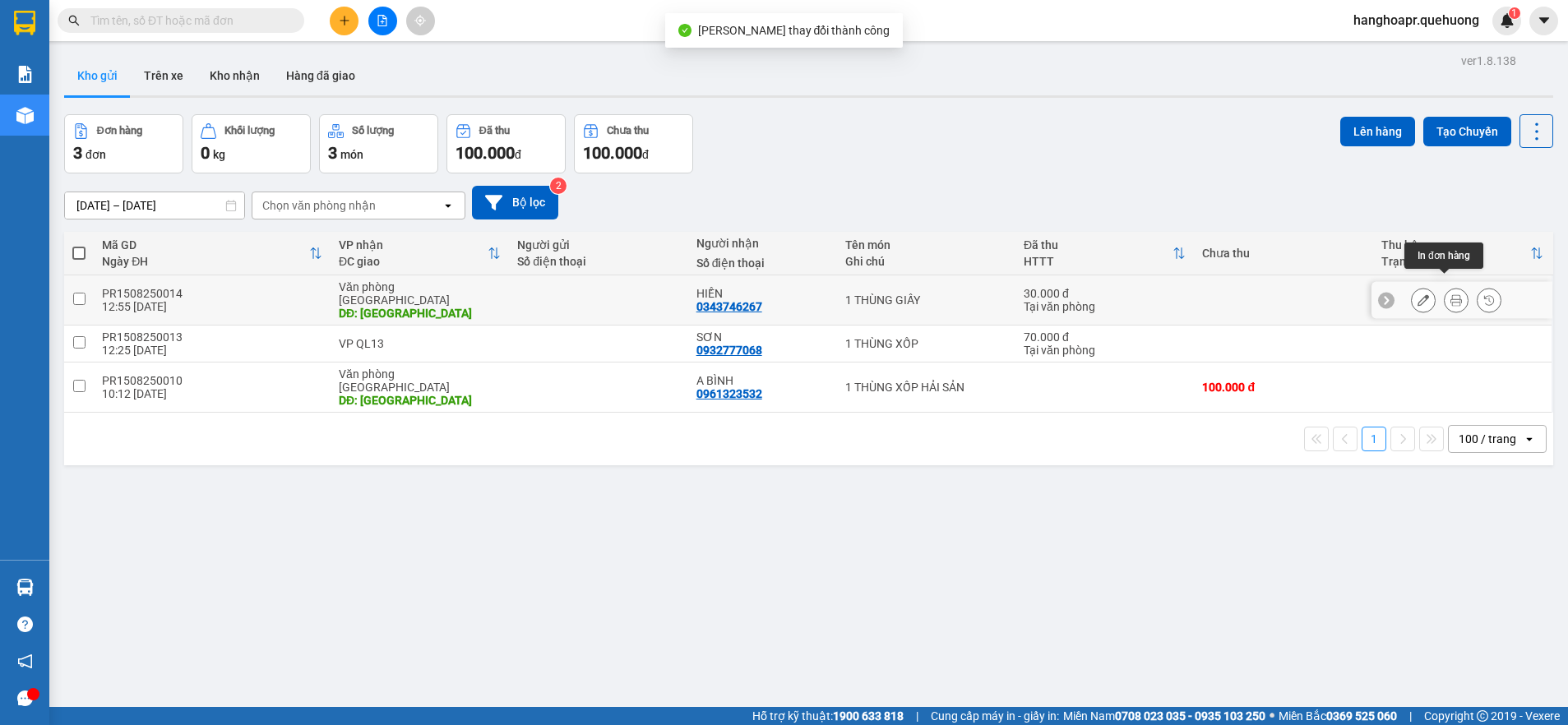
click at [1445, 289] on button at bounding box center [1456, 300] width 23 height 29
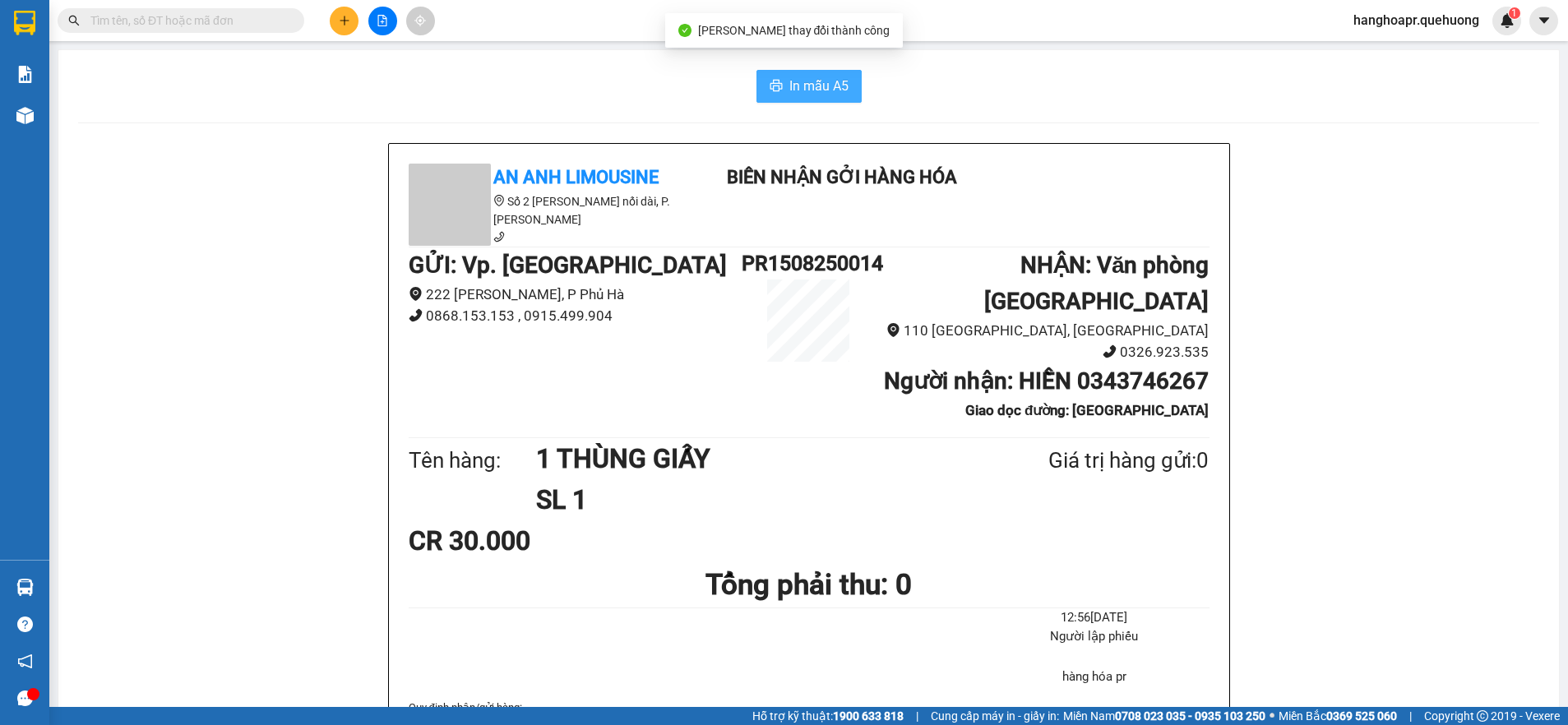
click at [803, 76] on span "In mẫu A5" at bounding box center [818, 86] width 59 height 21
